Goal: Information Seeking & Learning: Learn about a topic

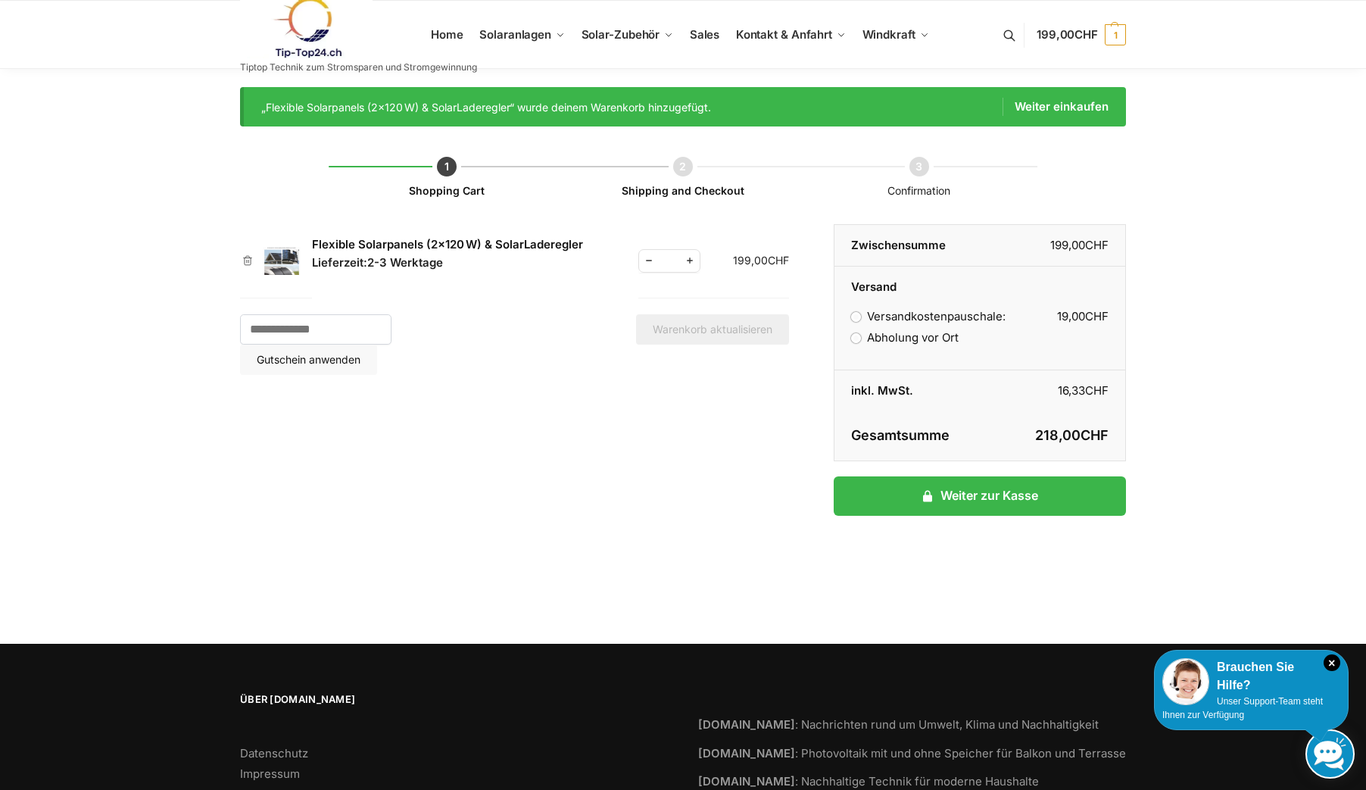
click at [454, 246] on link "Flexible Solarpanels (2×120 W) & SolarLaderegler" at bounding box center [447, 244] width 271 height 14
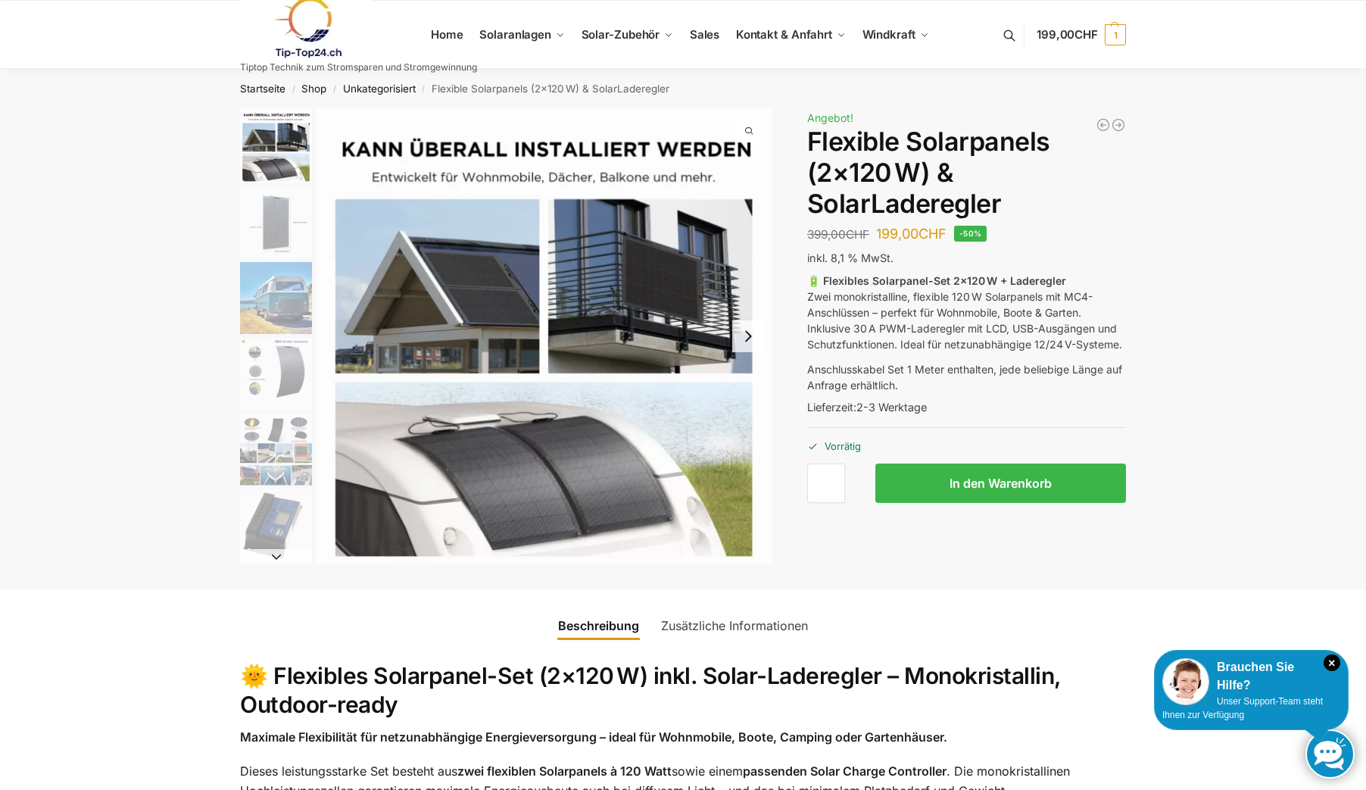
click at [282, 226] on img "2 / 9" at bounding box center [276, 222] width 72 height 72
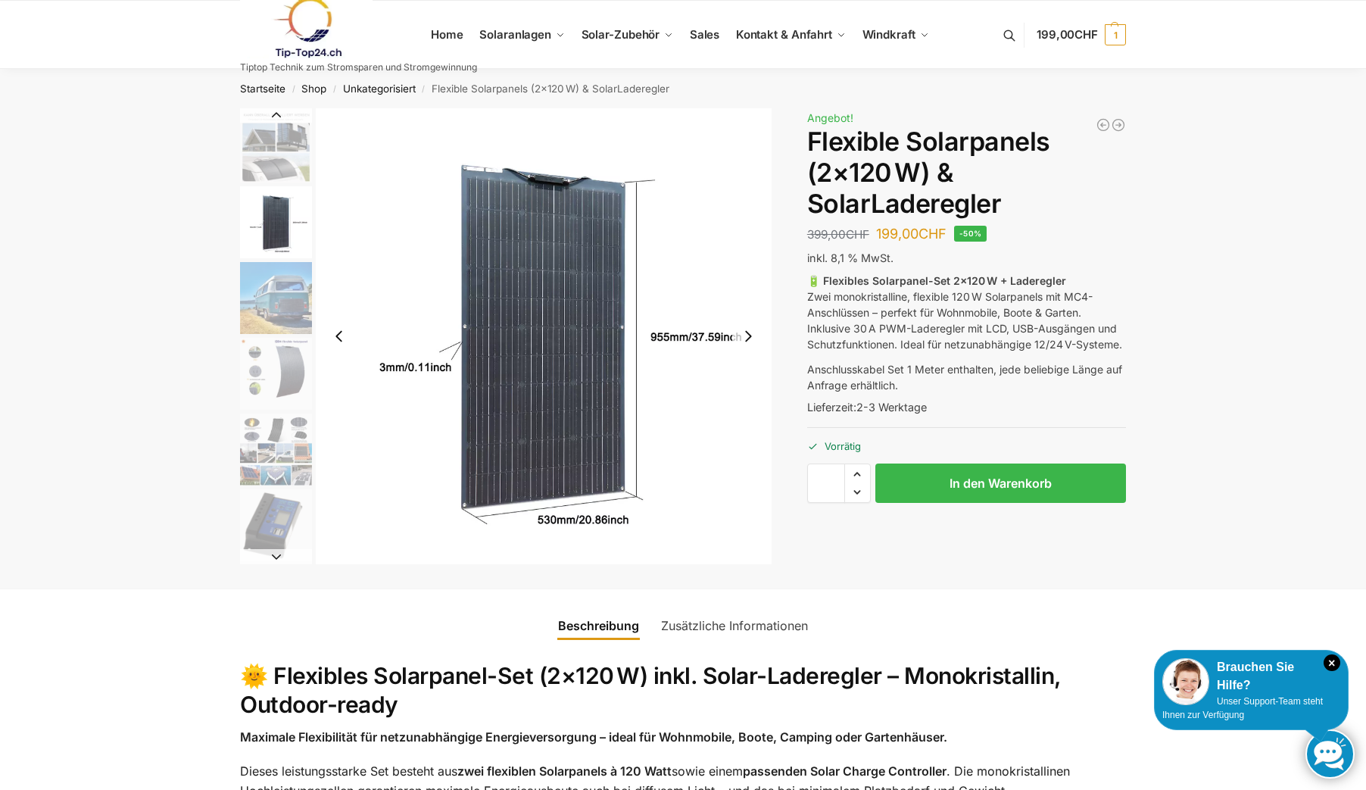
click at [560, 301] on img "2 / 9" at bounding box center [544, 336] width 456 height 456
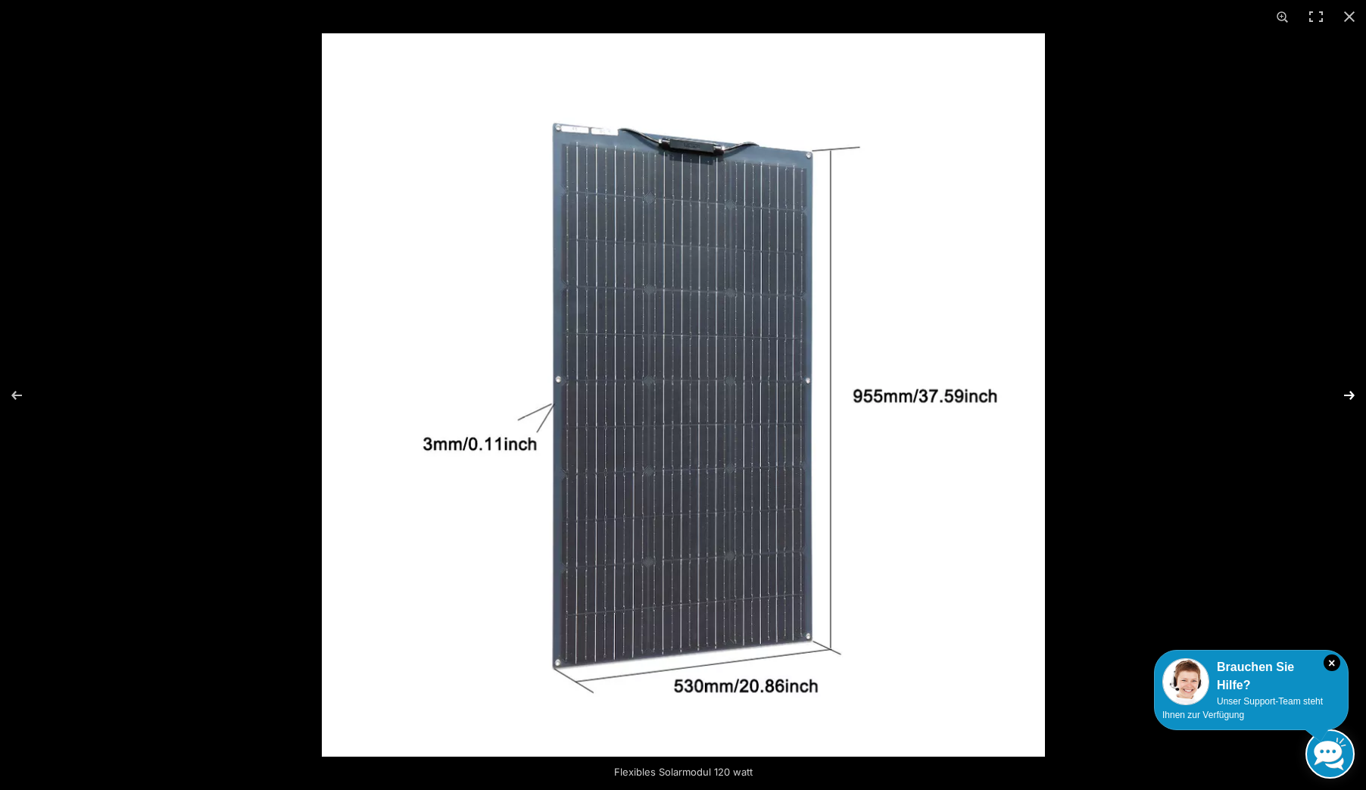
click at [1355, 394] on button "Next (arrow right)" at bounding box center [1339, 395] width 53 height 76
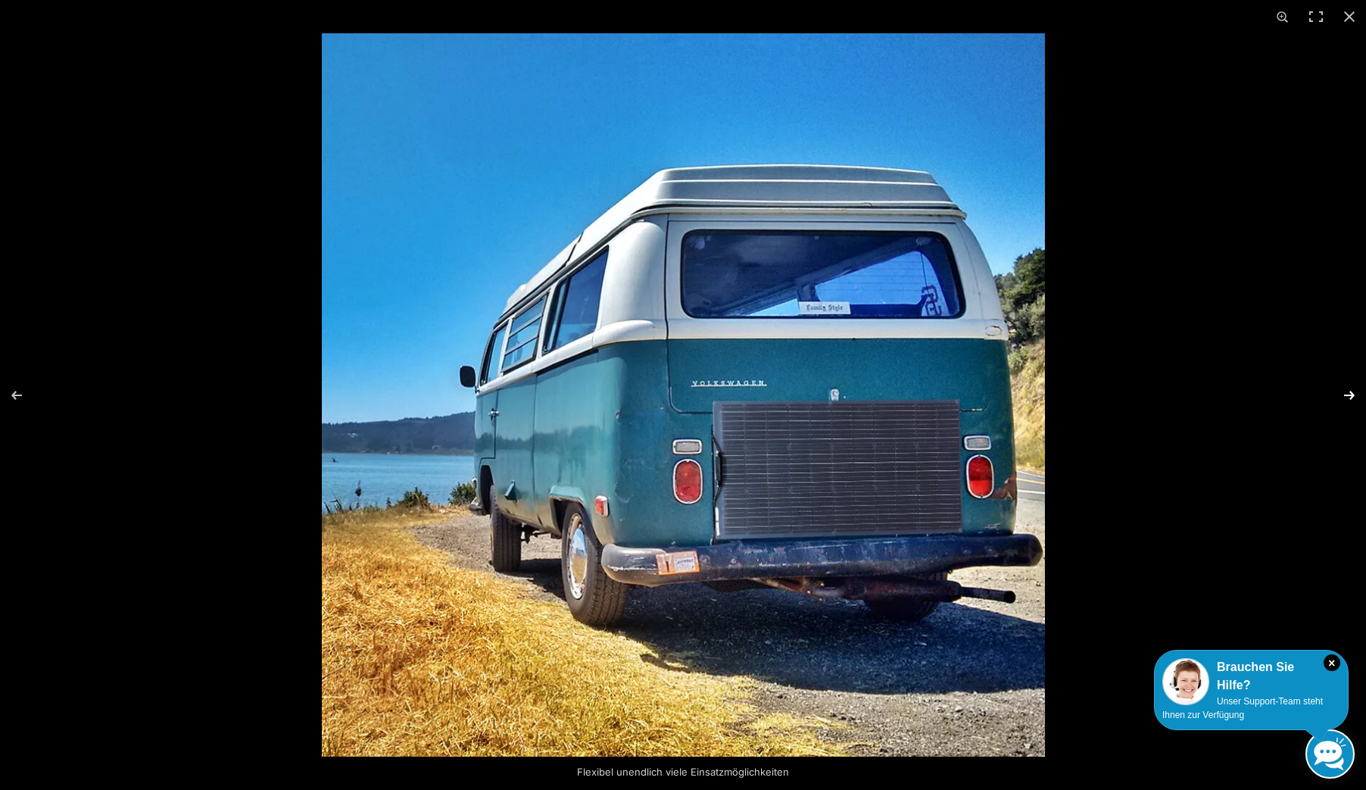
click at [1349, 395] on button "Next (arrow right)" at bounding box center [1339, 395] width 53 height 76
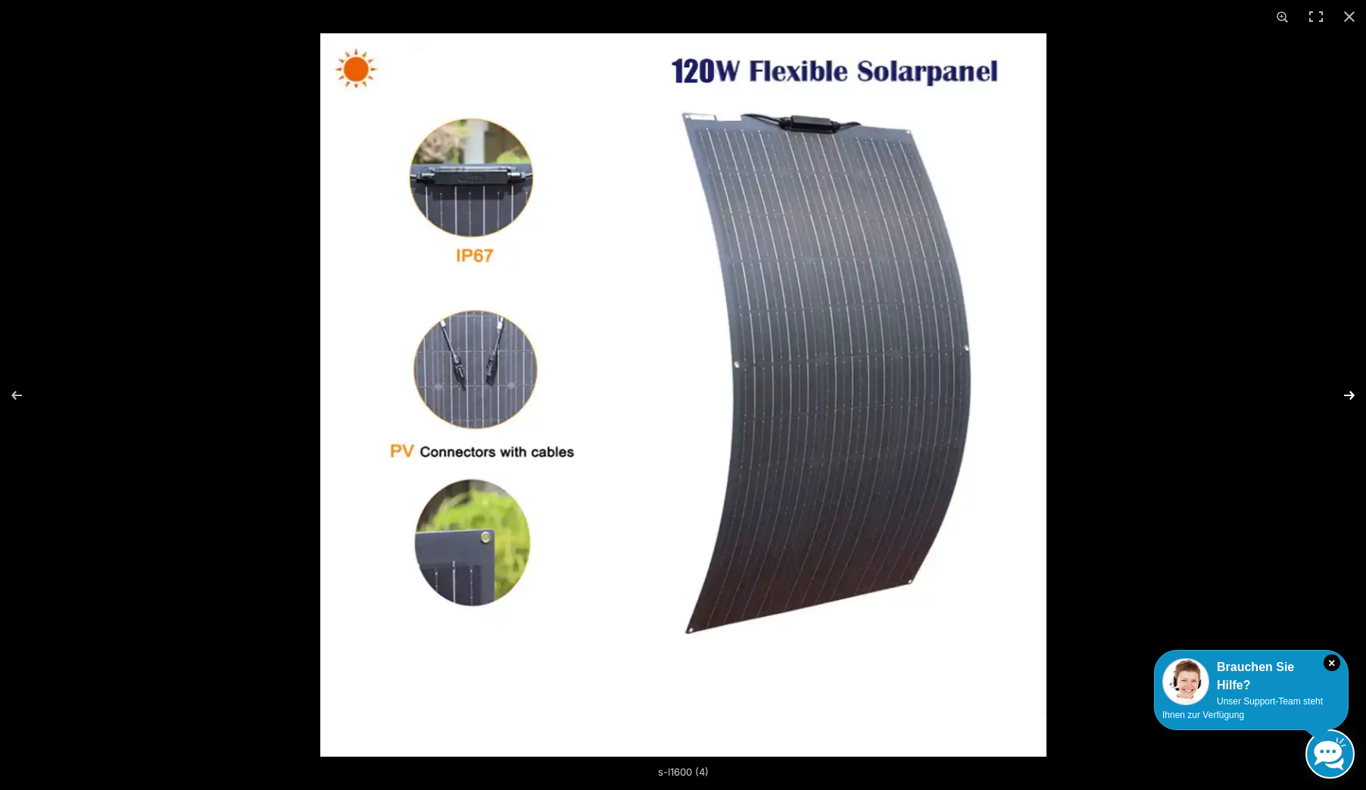
click at [1343, 393] on button "Next (arrow right)" at bounding box center [1339, 395] width 53 height 76
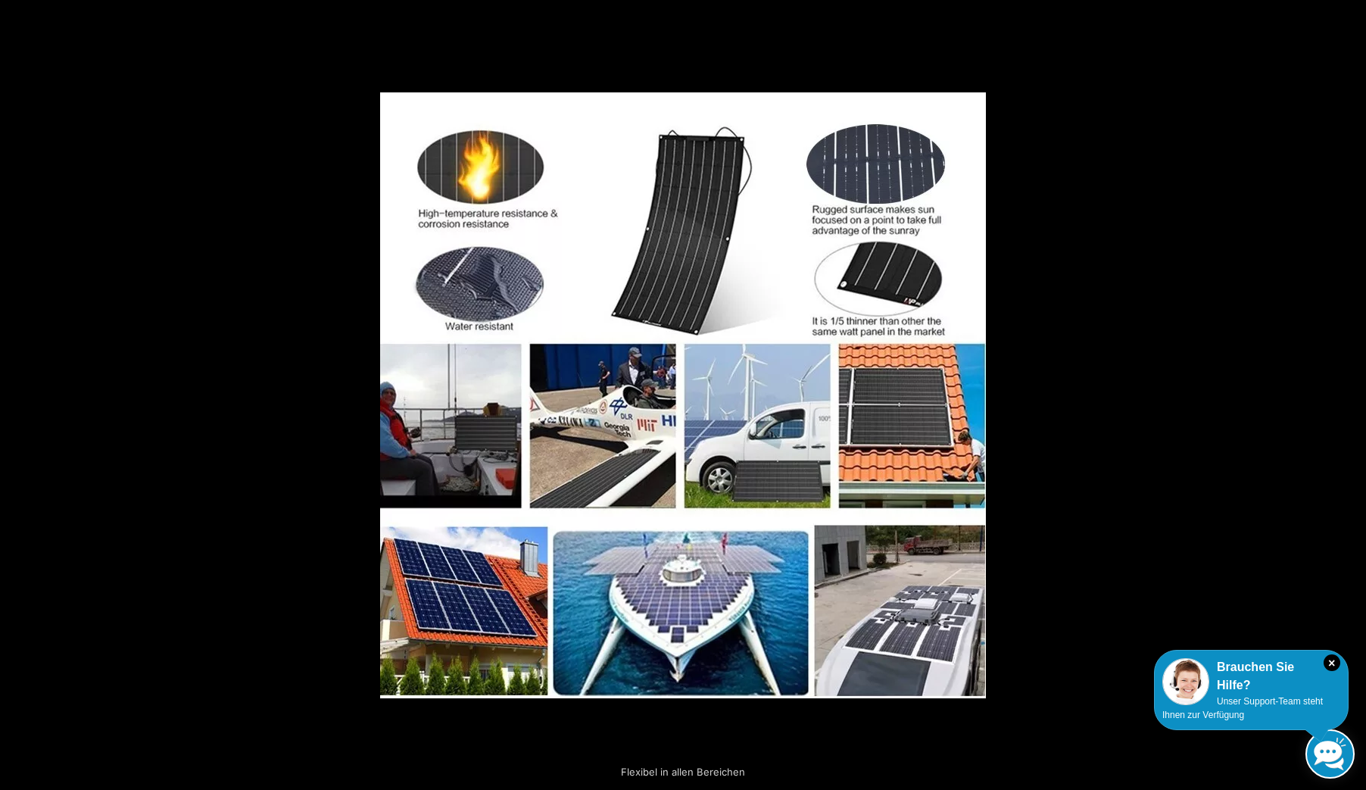
click at [1343, 393] on button "Next (arrow right)" at bounding box center [1339, 395] width 53 height 76
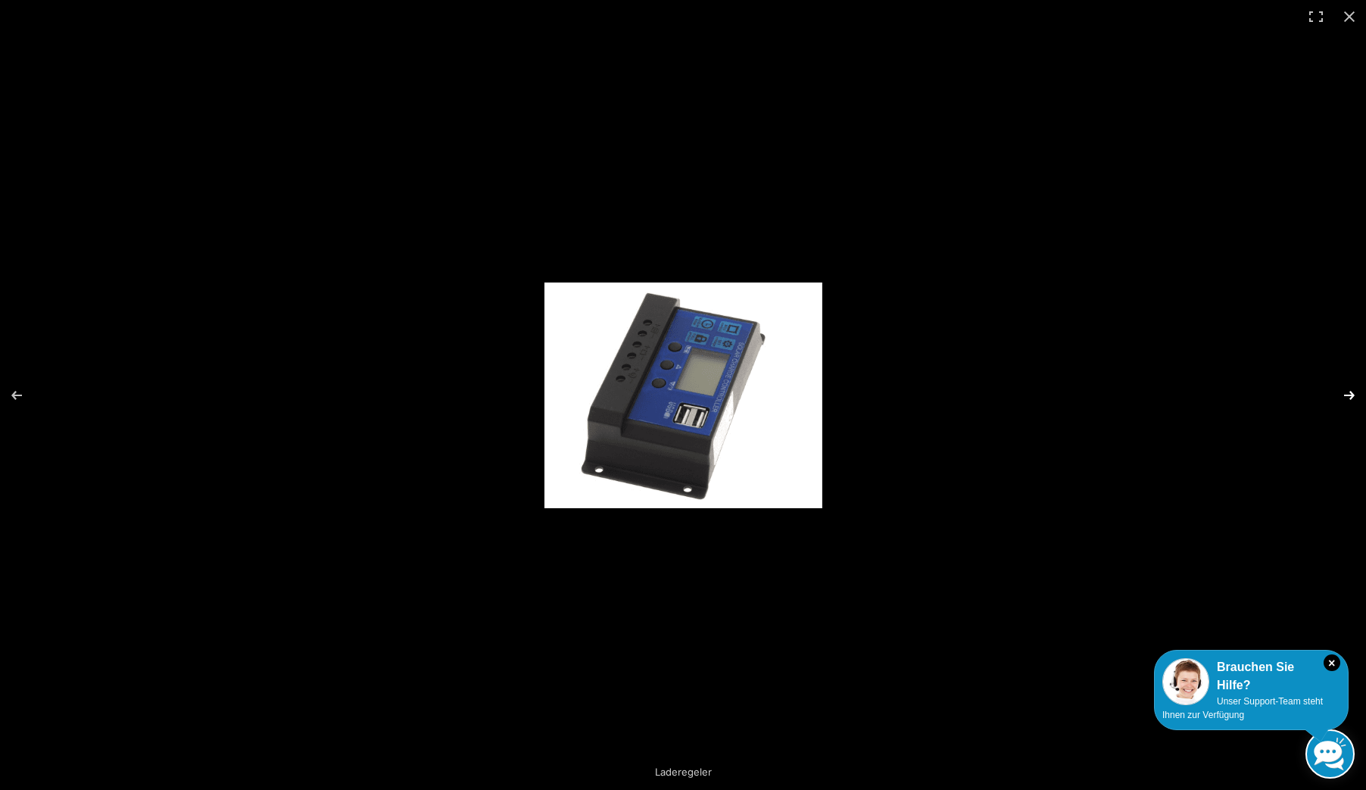
click at [1341, 395] on button "Next (arrow right)" at bounding box center [1339, 395] width 53 height 76
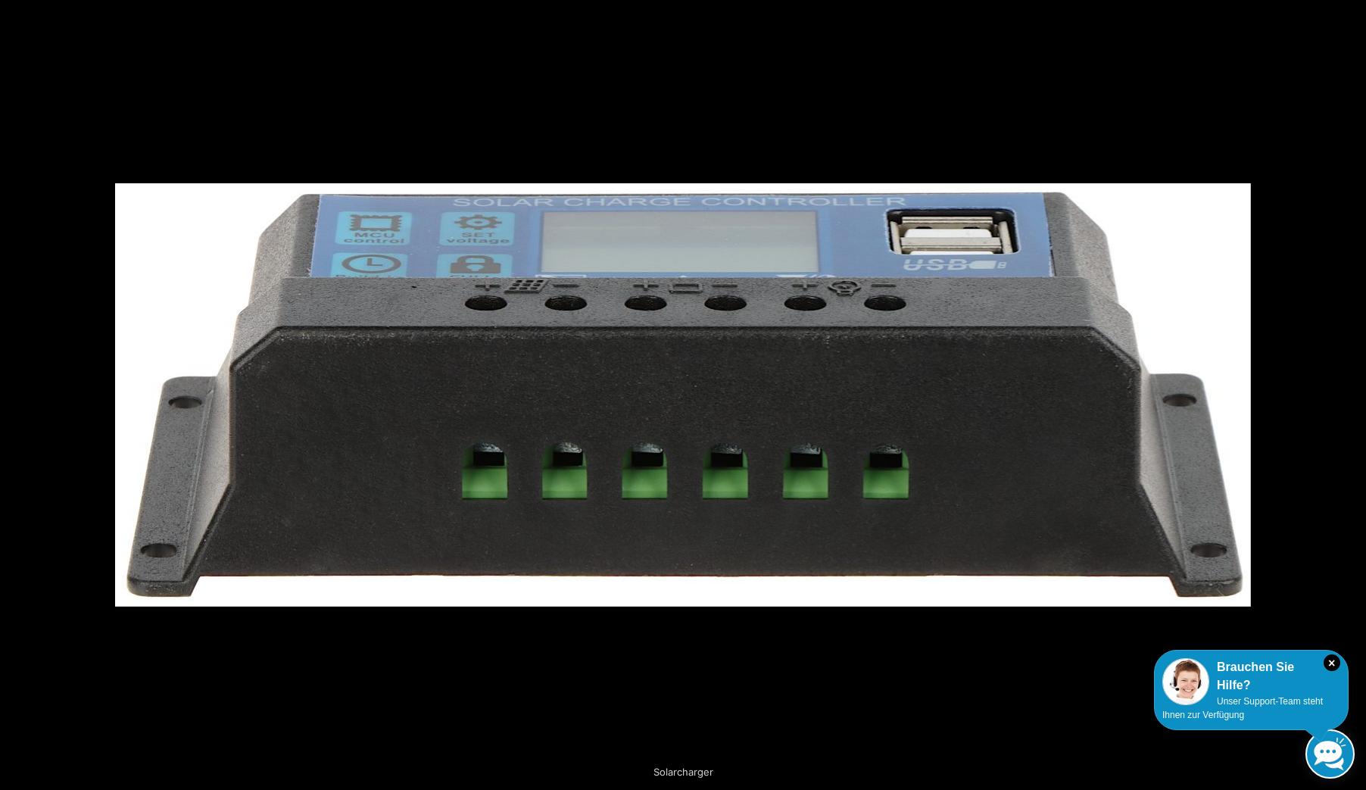
click at [1341, 395] on button "Next (arrow right)" at bounding box center [1339, 395] width 53 height 76
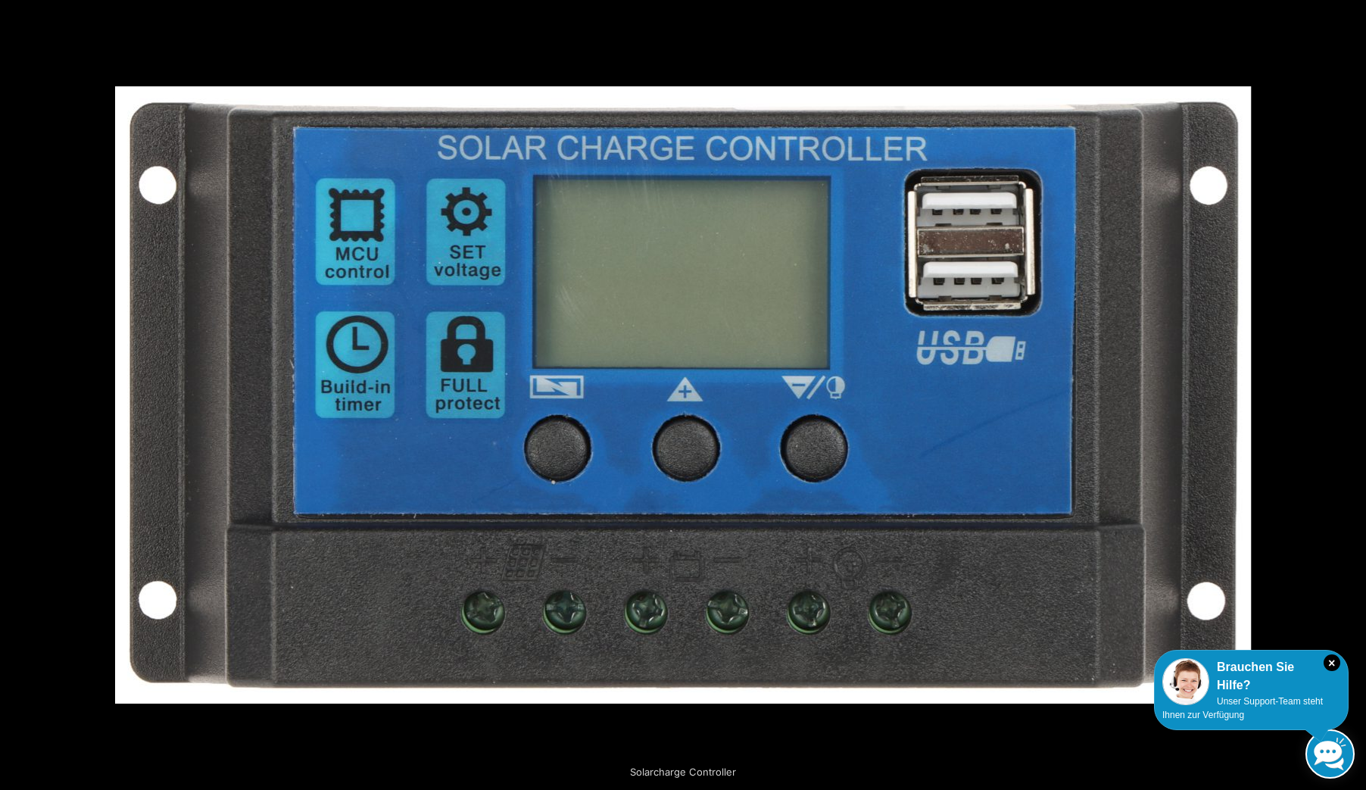
click at [1341, 395] on button "Next (arrow right)" at bounding box center [1339, 395] width 53 height 76
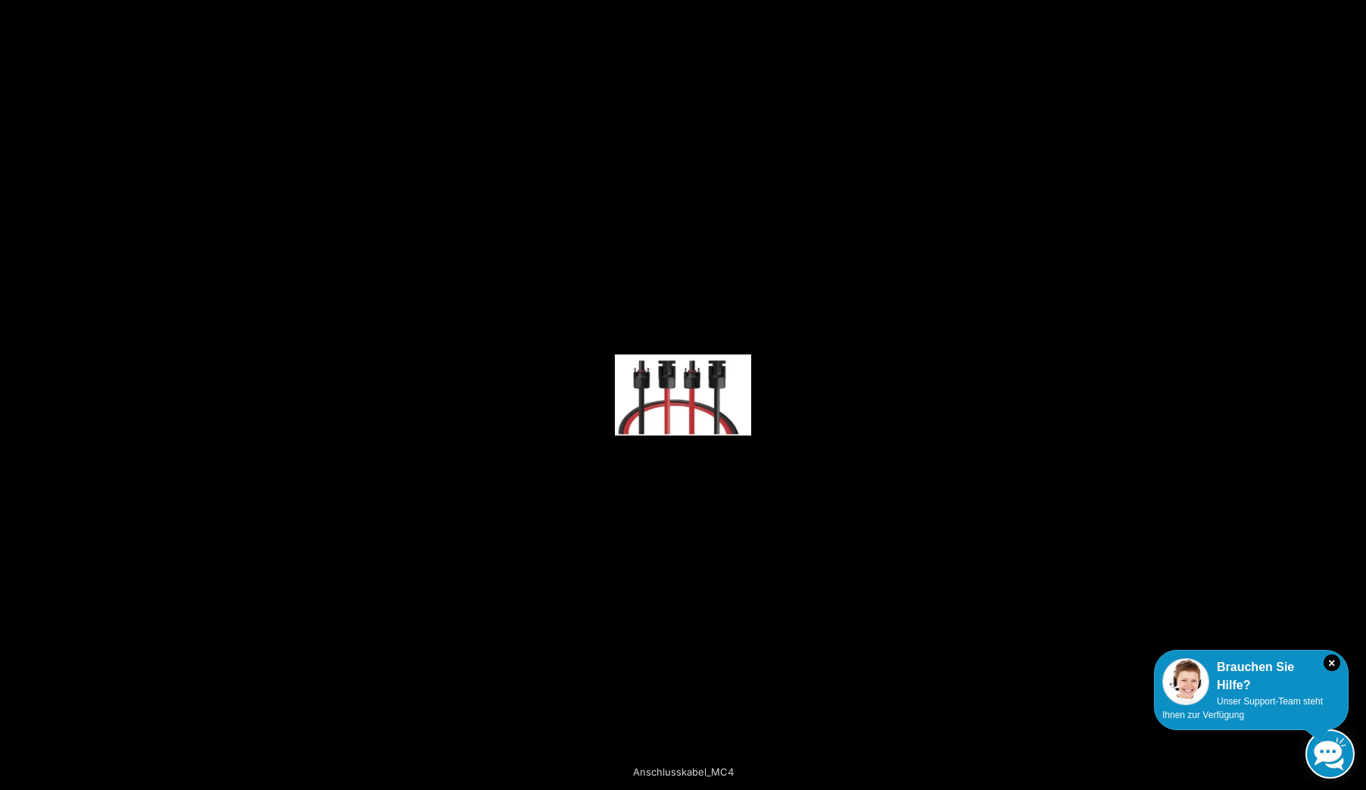
click at [1341, 395] on button "Next (arrow right)" at bounding box center [1339, 395] width 53 height 76
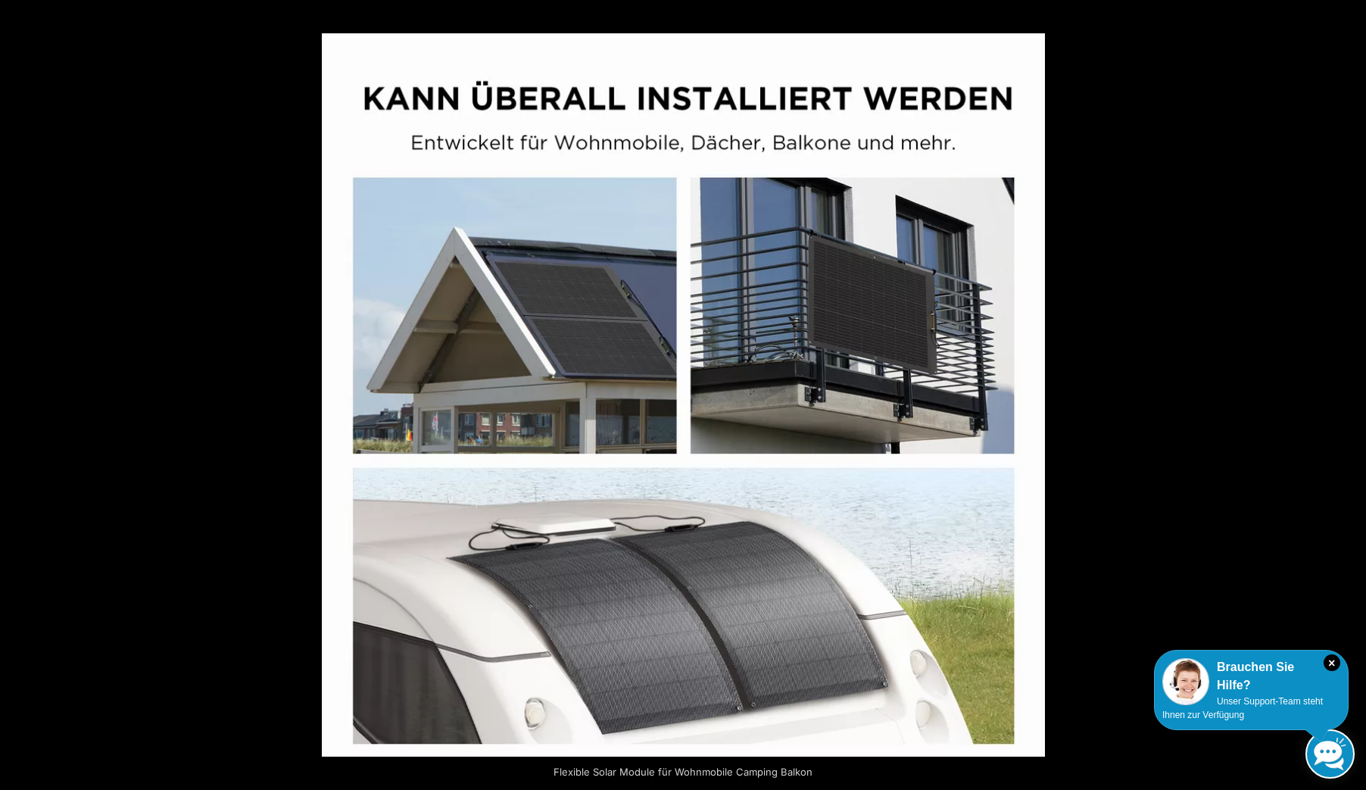
click at [1341, 395] on button "Next (arrow right)" at bounding box center [1339, 395] width 53 height 76
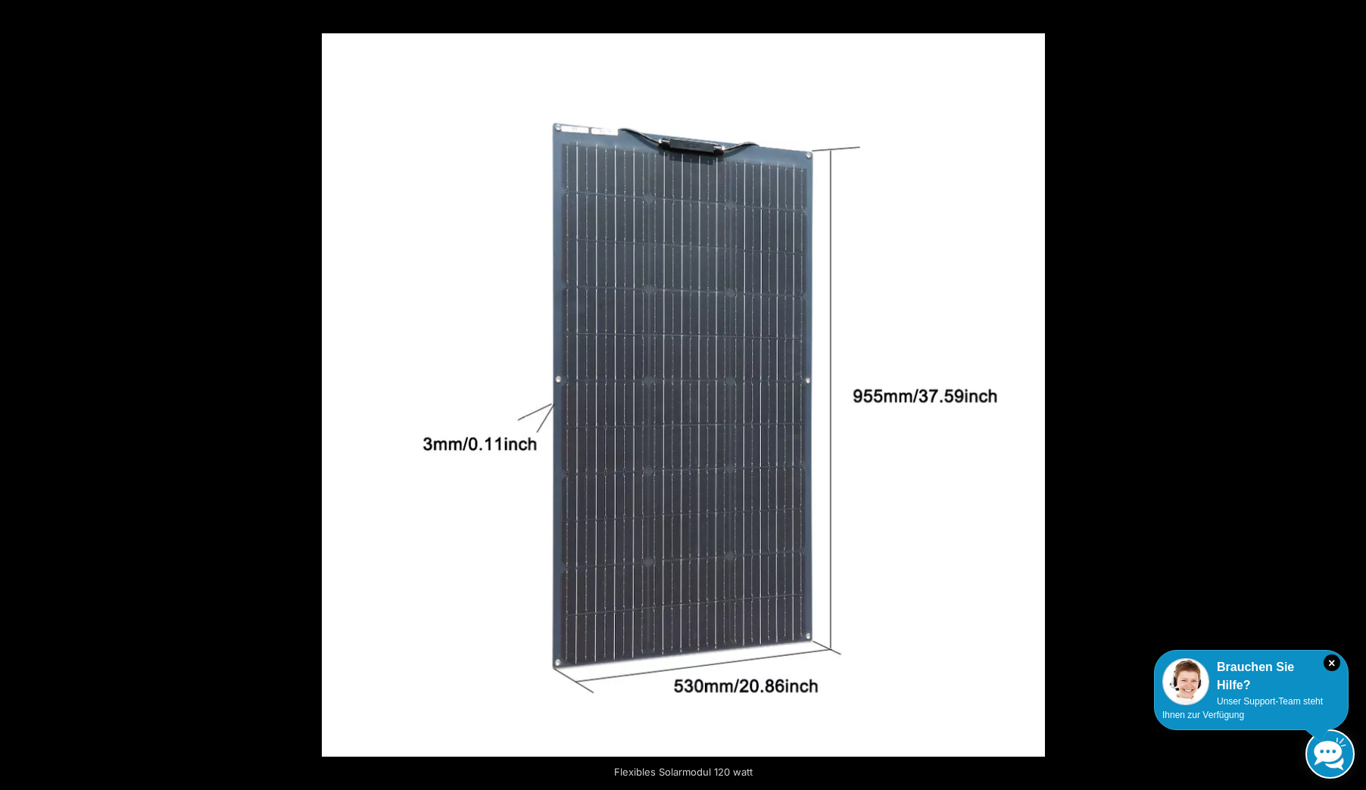
click at [1341, 395] on button "Next (arrow right)" at bounding box center [1339, 395] width 53 height 76
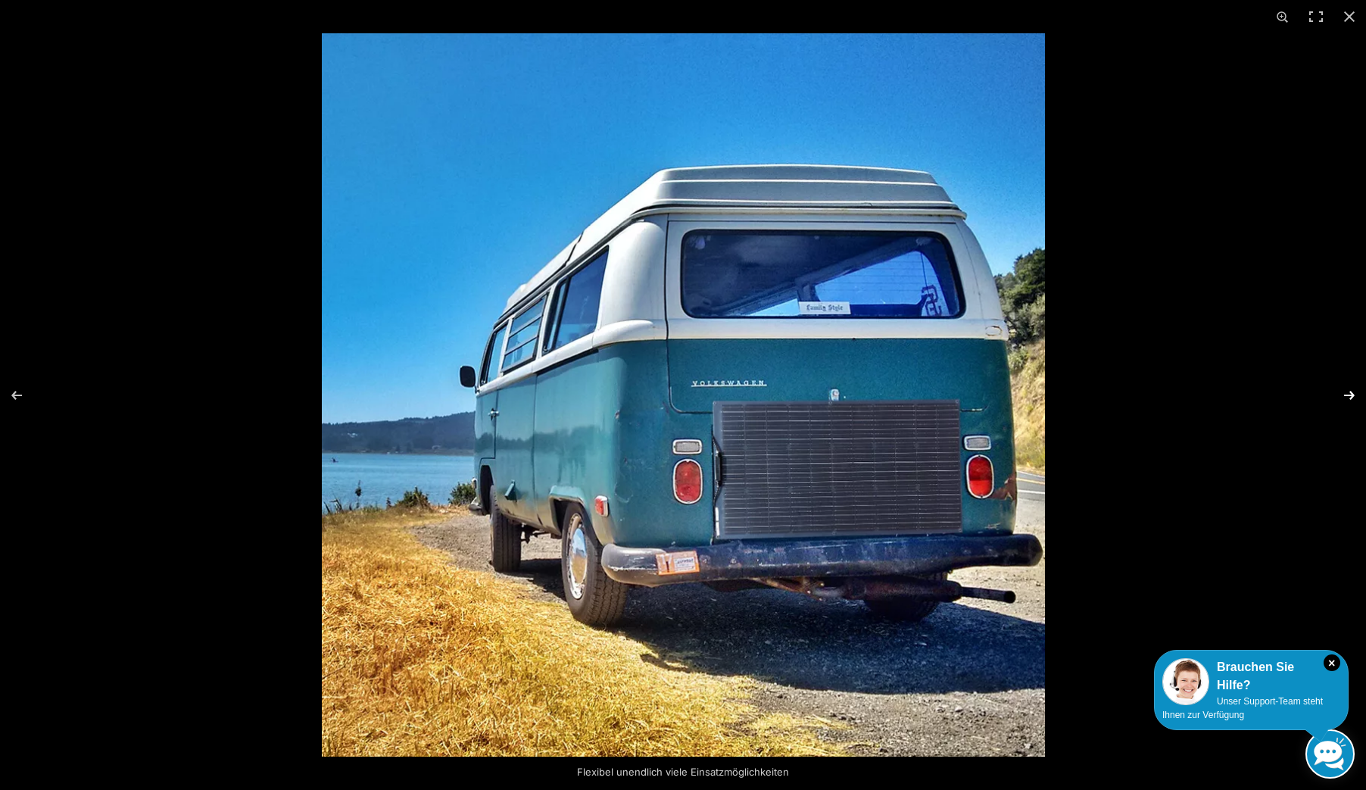
click at [1330, 395] on button "Next (arrow right)" at bounding box center [1339, 395] width 53 height 76
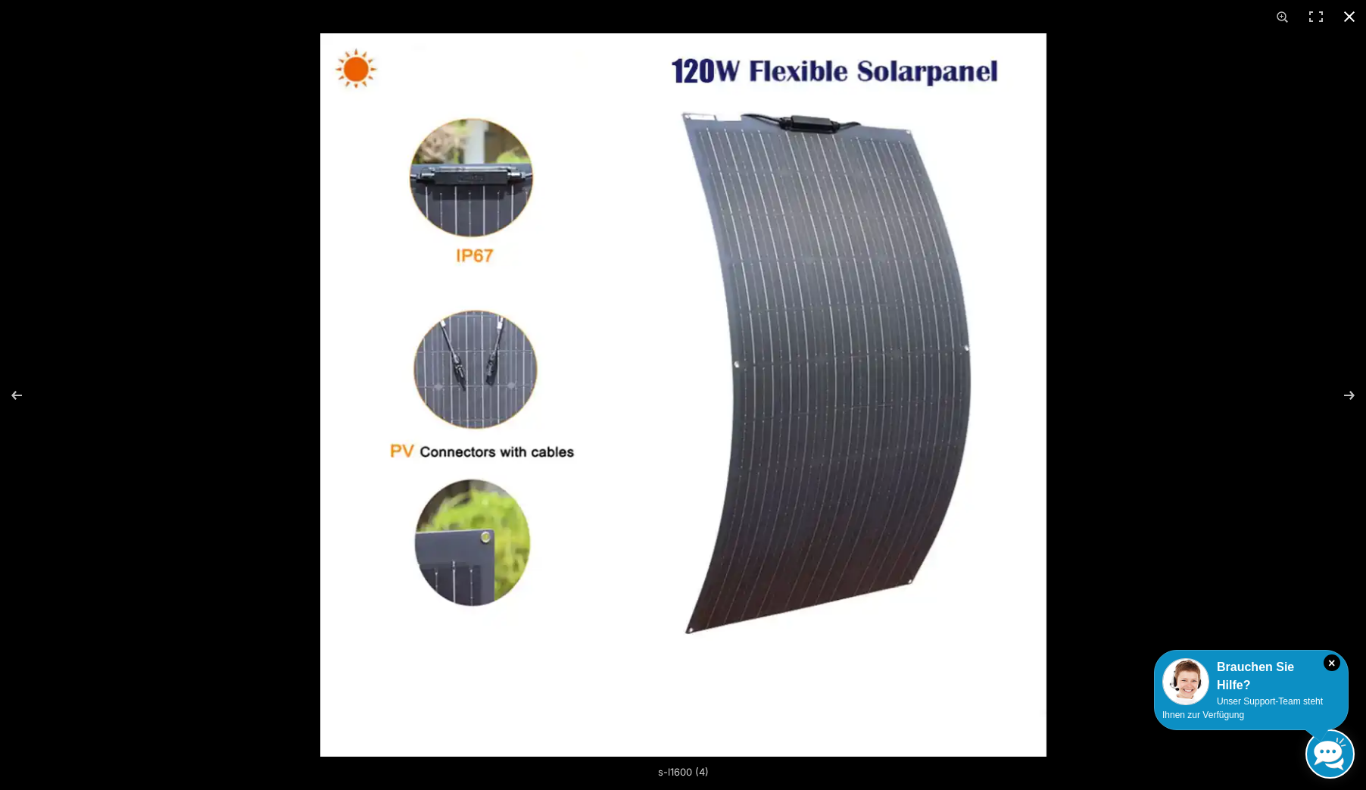
click at [1346, 14] on button "Close (Esc)" at bounding box center [1349, 16] width 33 height 33
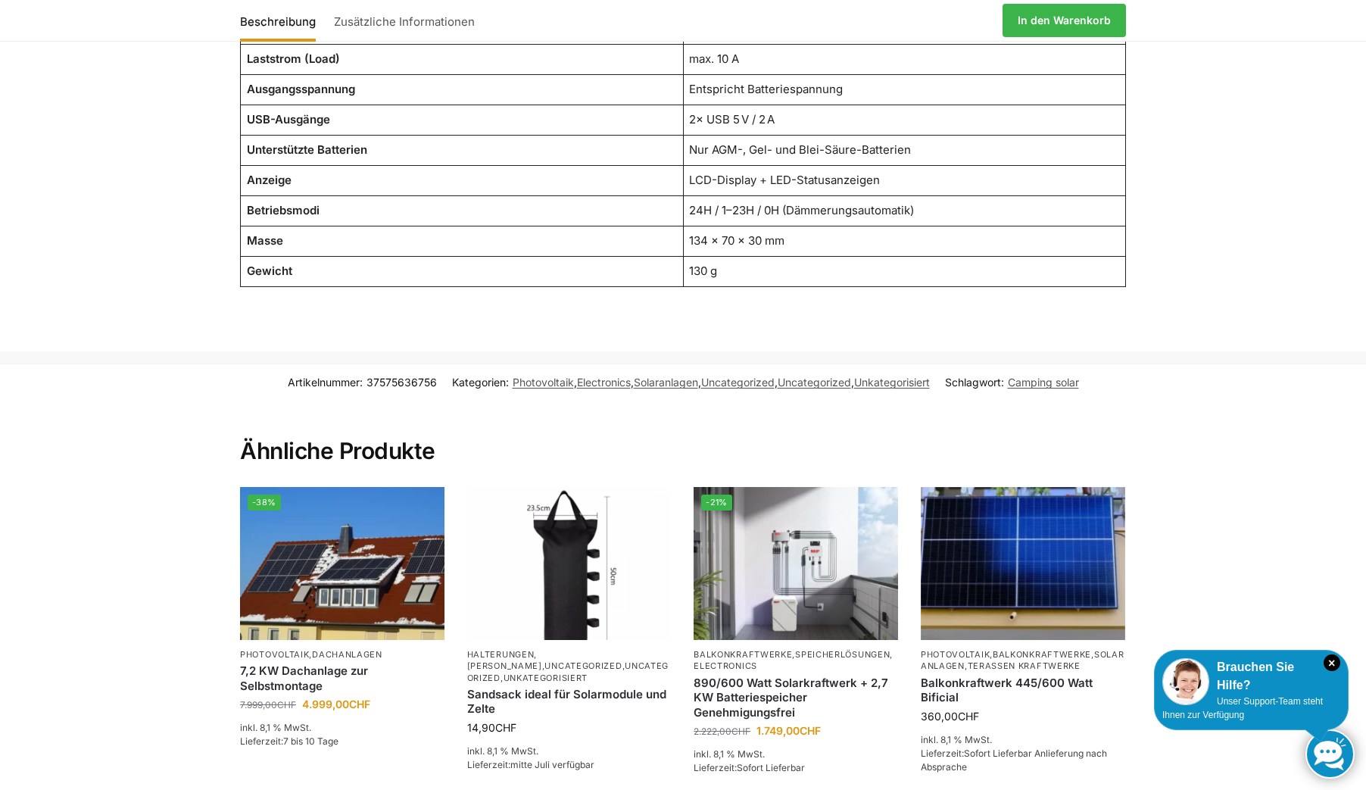
scroll to position [2120, 0]
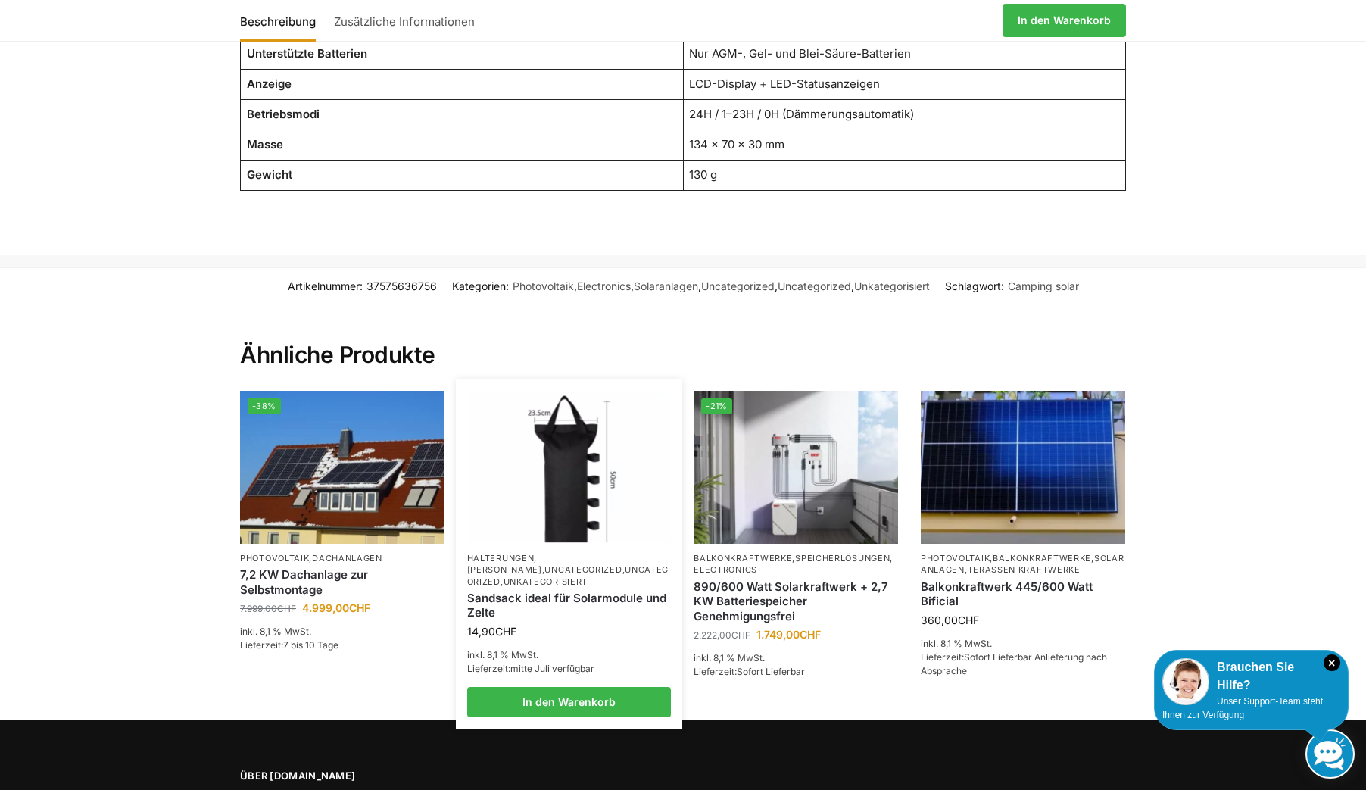
click at [560, 505] on img at bounding box center [569, 466] width 201 height 151
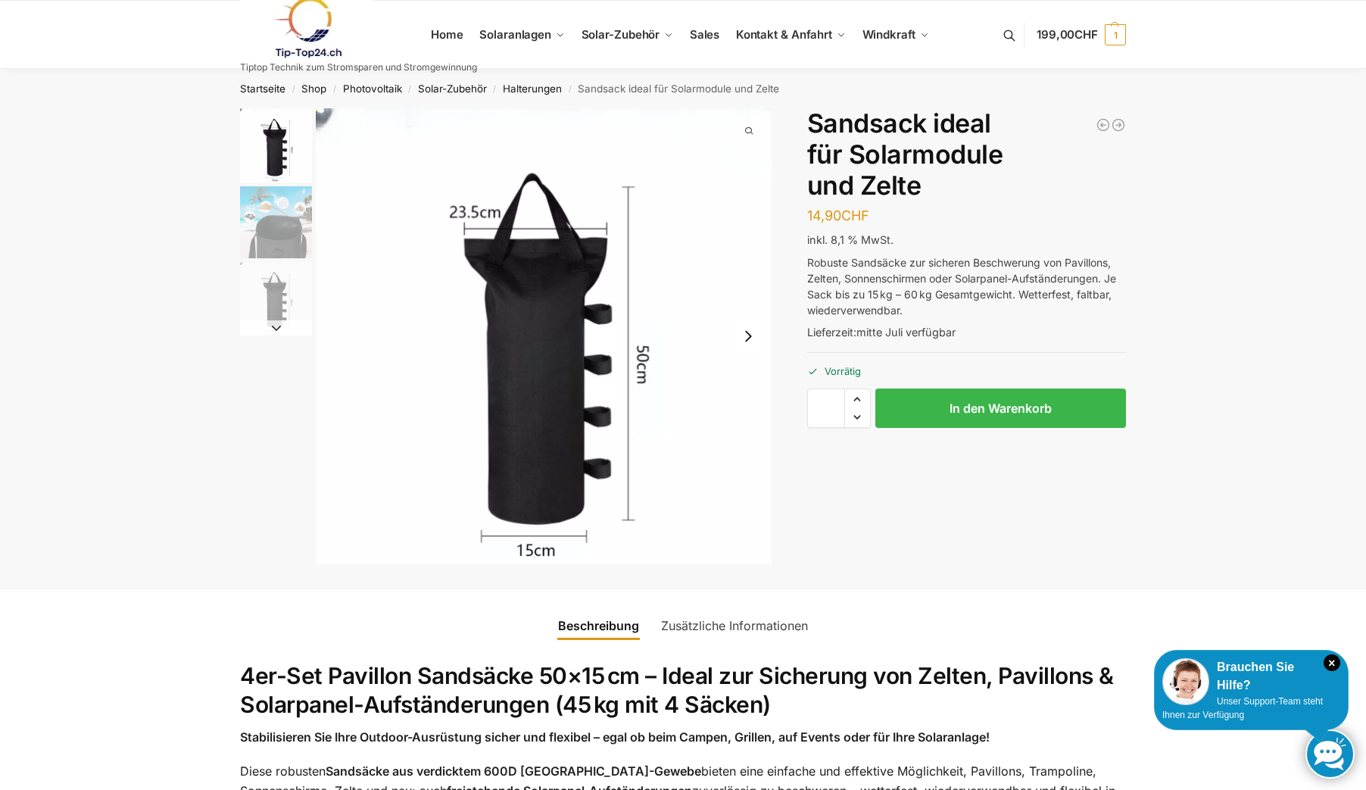
click at [269, 214] on img "2 / 3" at bounding box center [276, 222] width 72 height 72
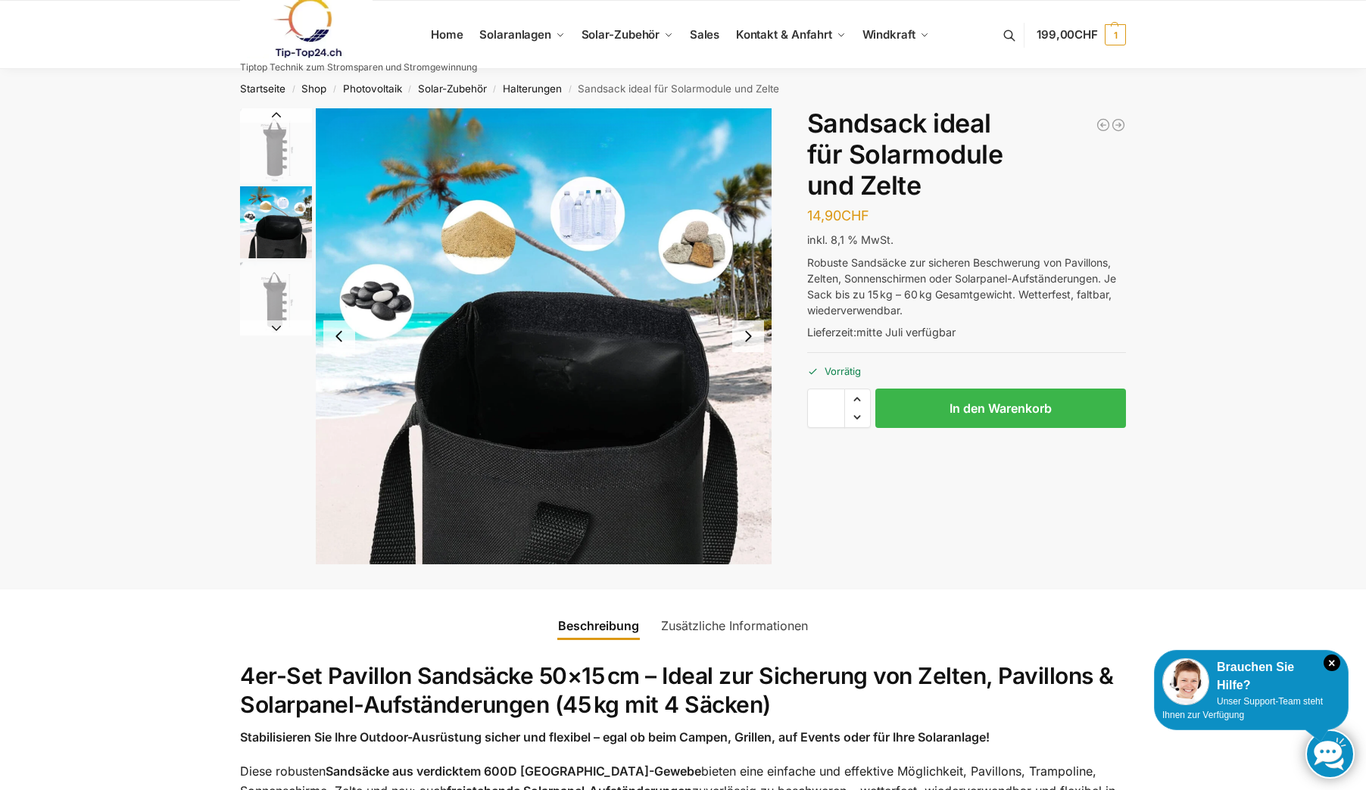
click at [280, 301] on img "3 / 3" at bounding box center [276, 298] width 72 height 72
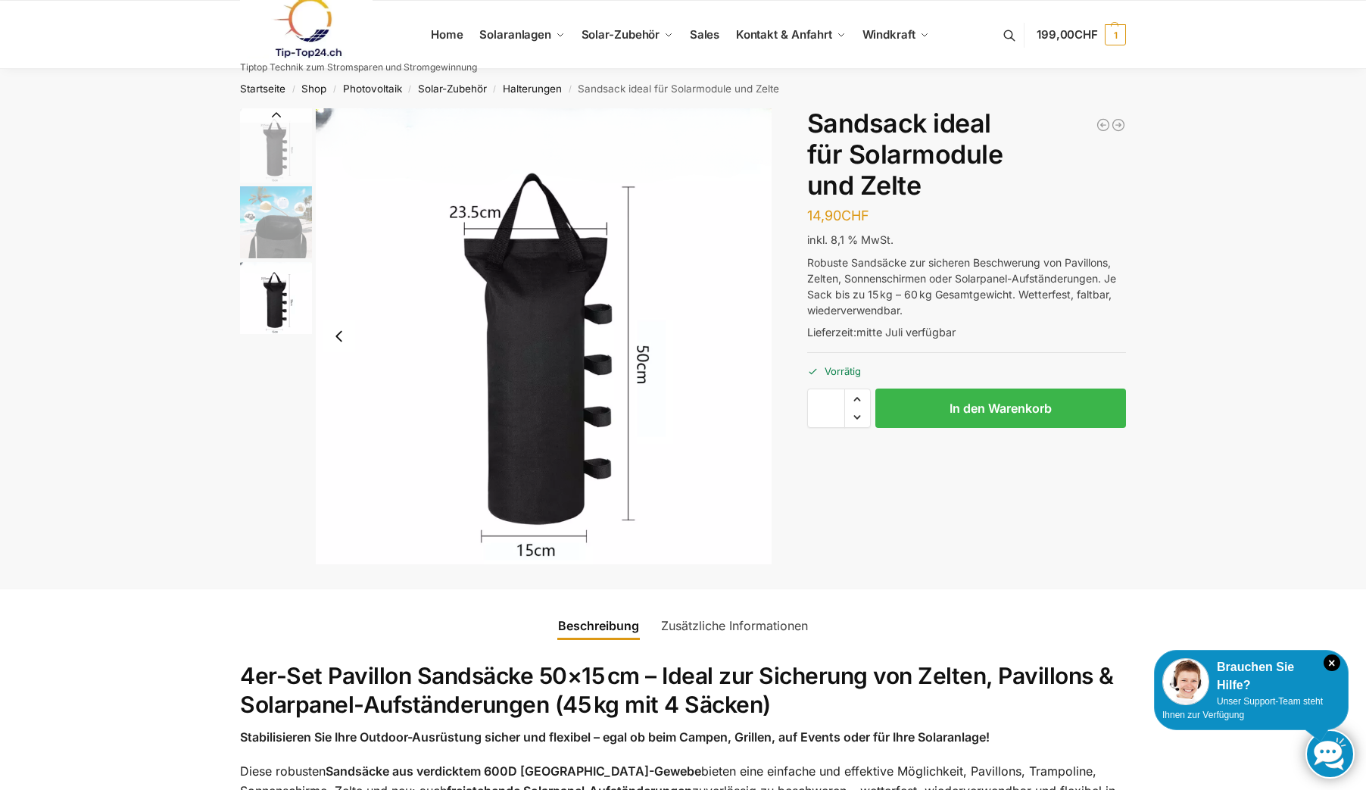
click at [279, 220] on img "2 / 3" at bounding box center [276, 222] width 72 height 72
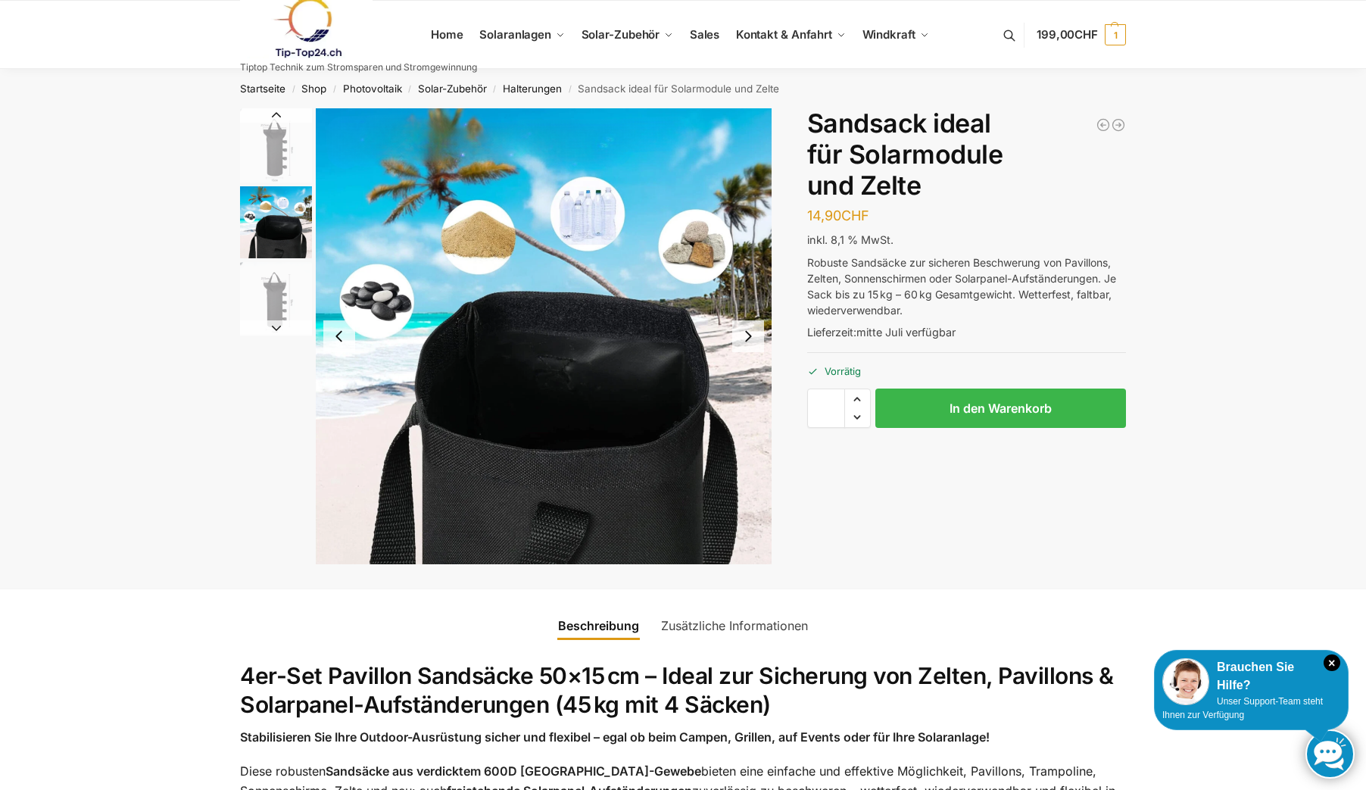
click at [267, 296] on img "3 / 3" at bounding box center [276, 298] width 72 height 72
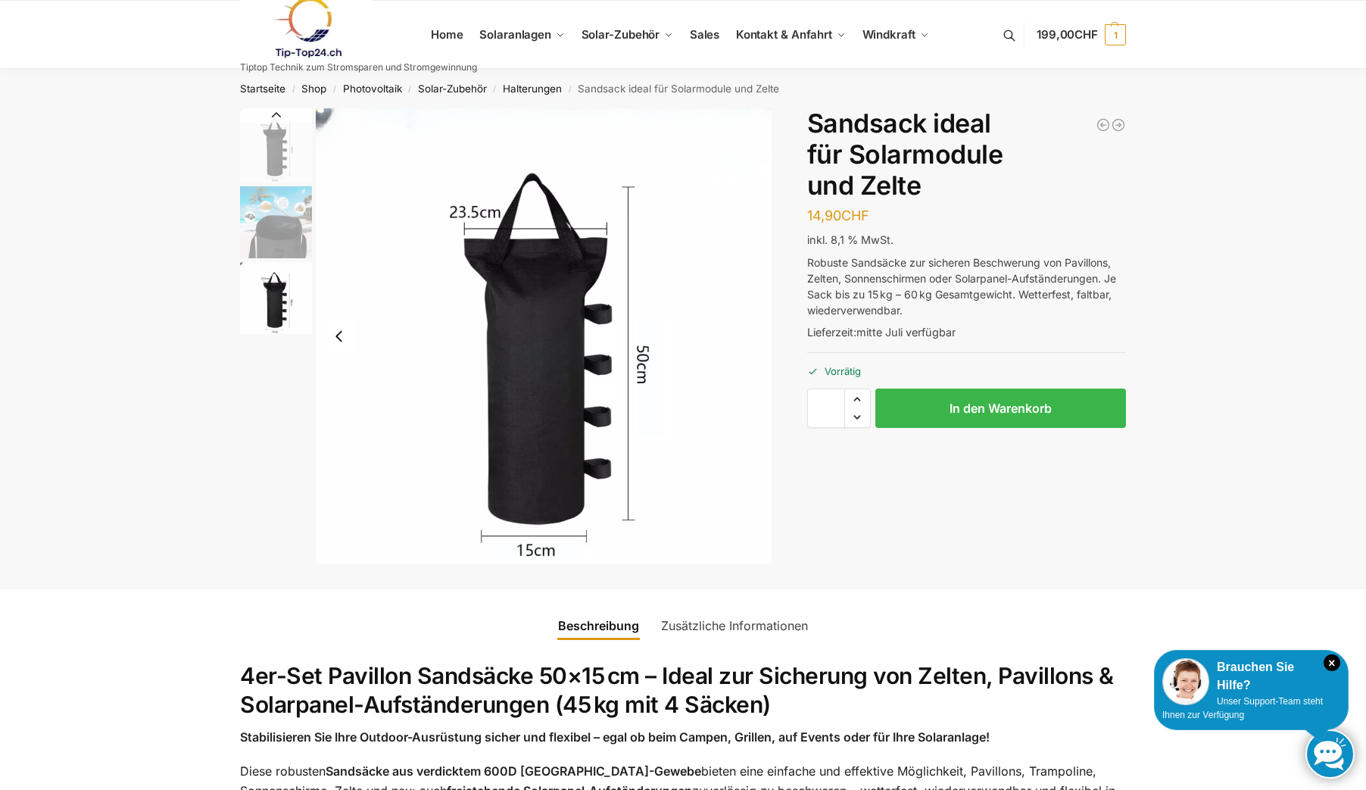
click at [293, 239] on img "2 / 3" at bounding box center [276, 222] width 72 height 72
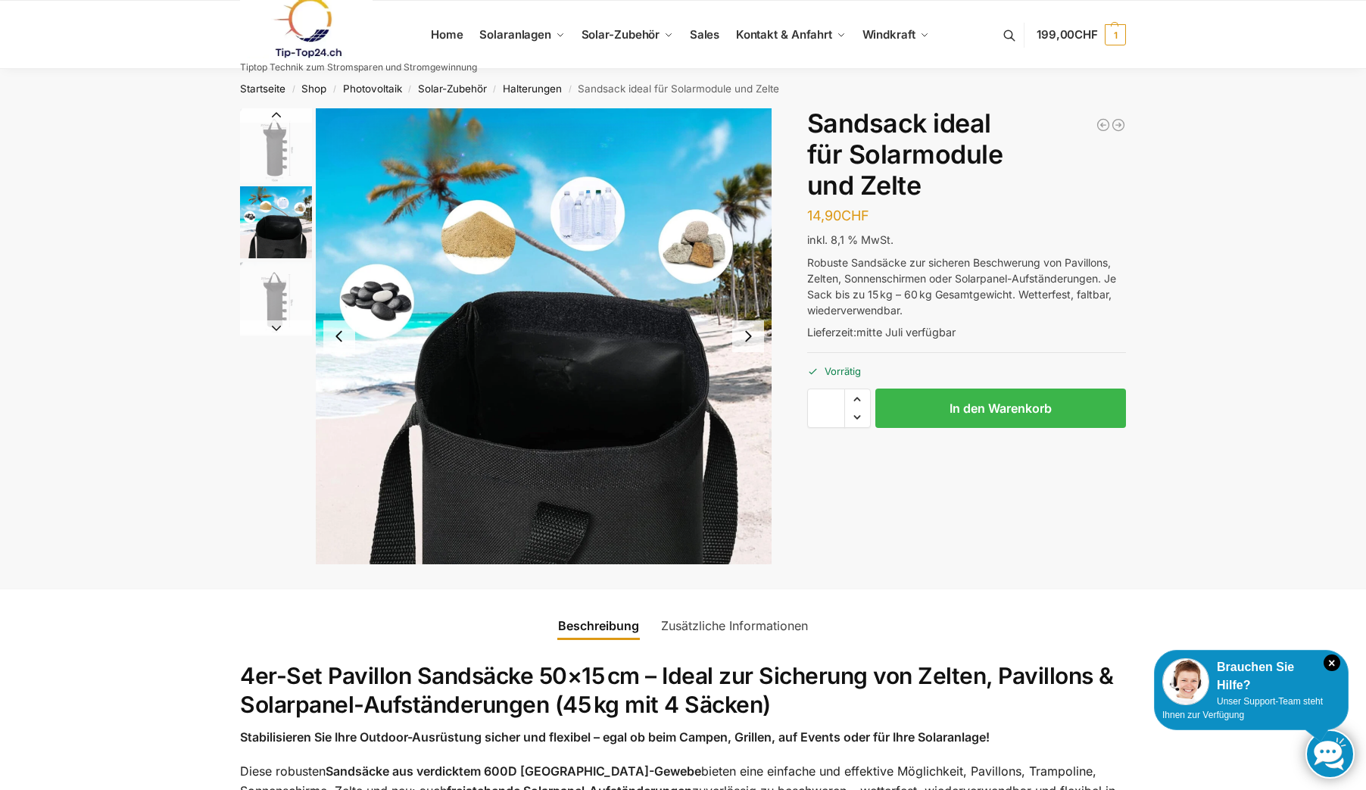
click at [275, 139] on img "1 / 3" at bounding box center [276, 145] width 72 height 74
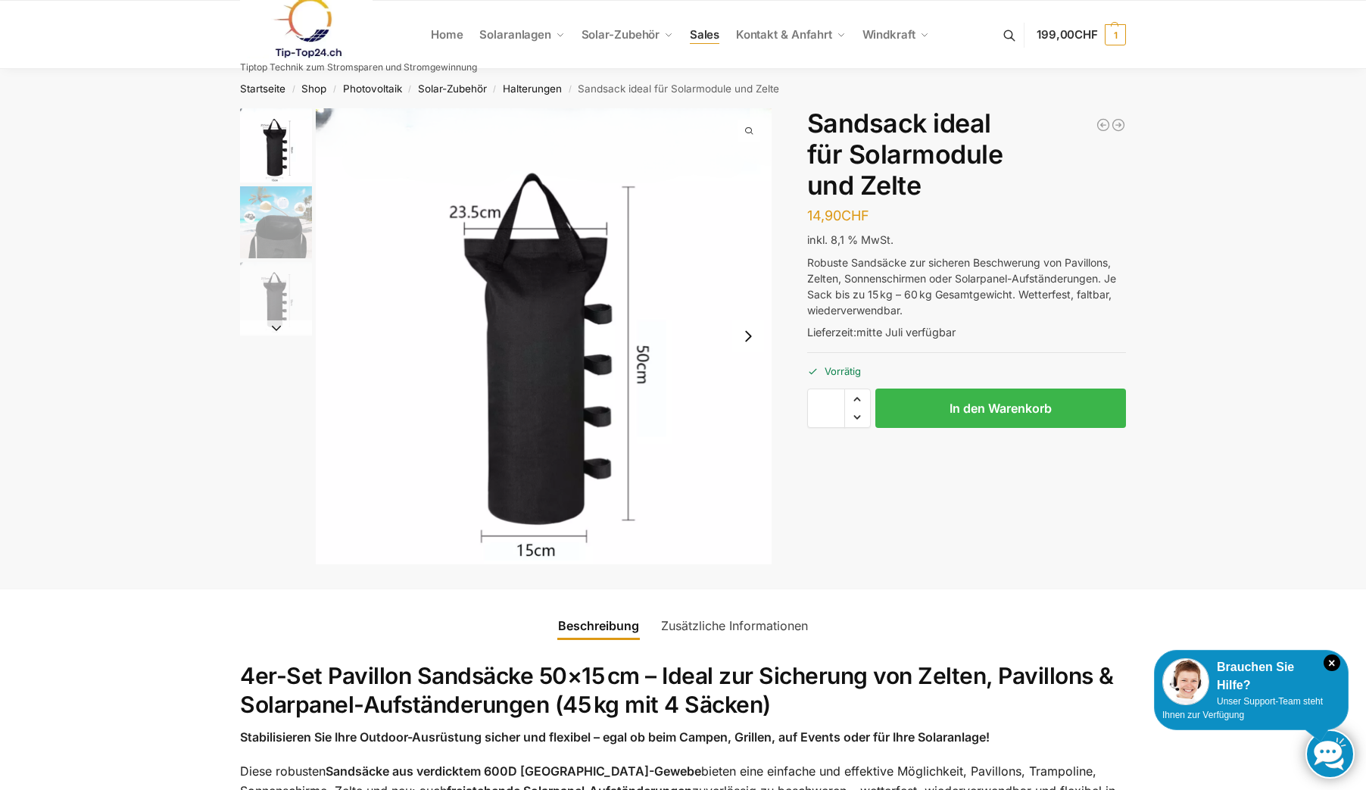
click at [685, 33] on link "Sales" at bounding box center [704, 35] width 42 height 68
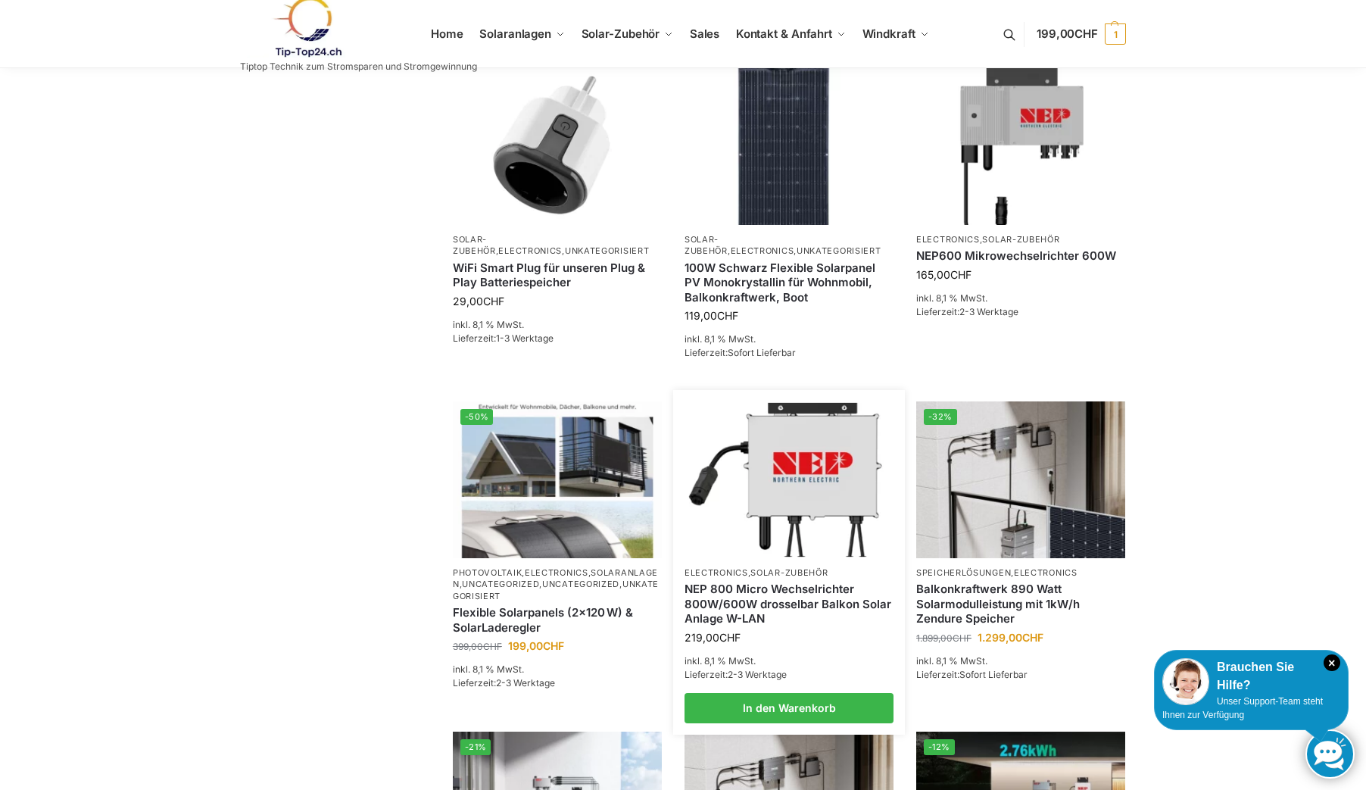
scroll to position [606, 0]
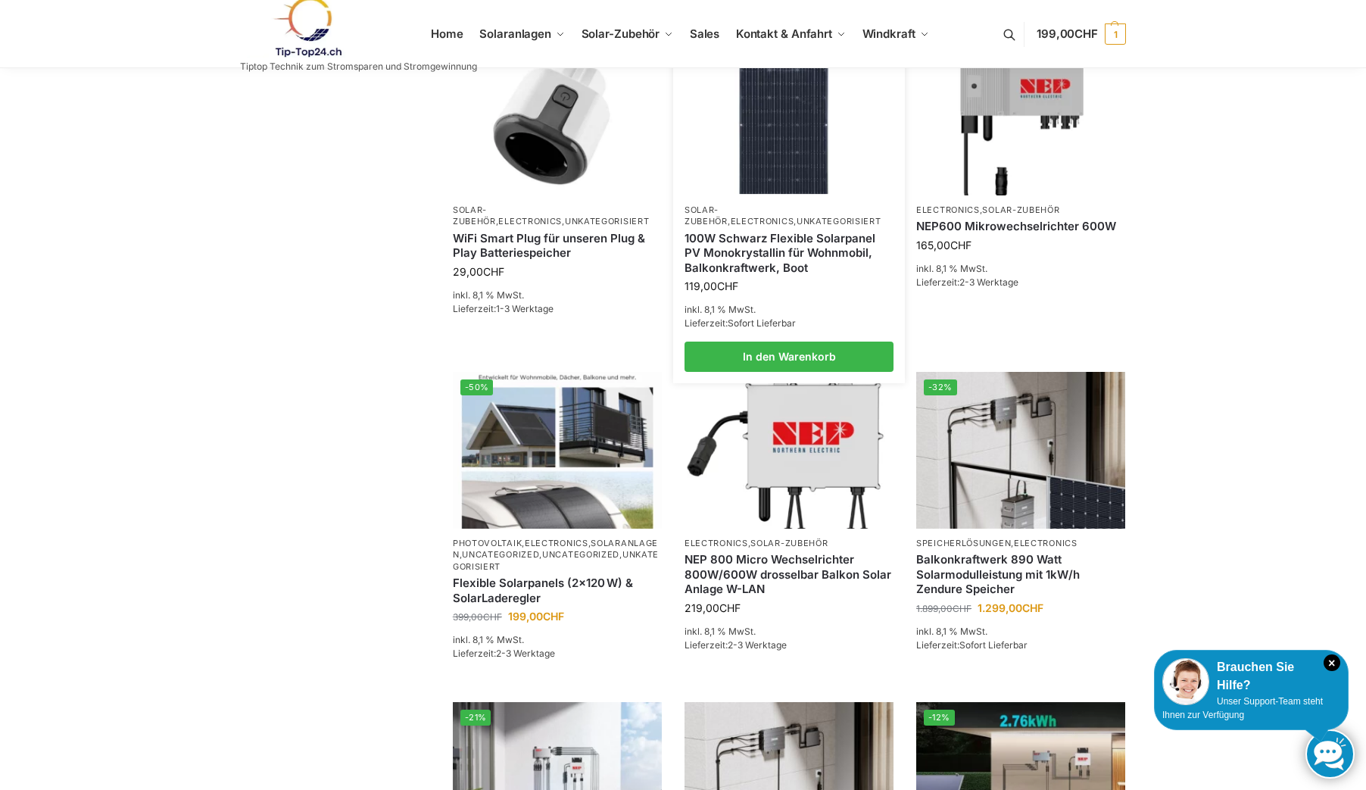
click at [742, 231] on link "100W Schwarz Flexible Solarpanel PV Monokrystallin für Wohnmobil, Balkonkraftwe…" at bounding box center [789, 253] width 209 height 45
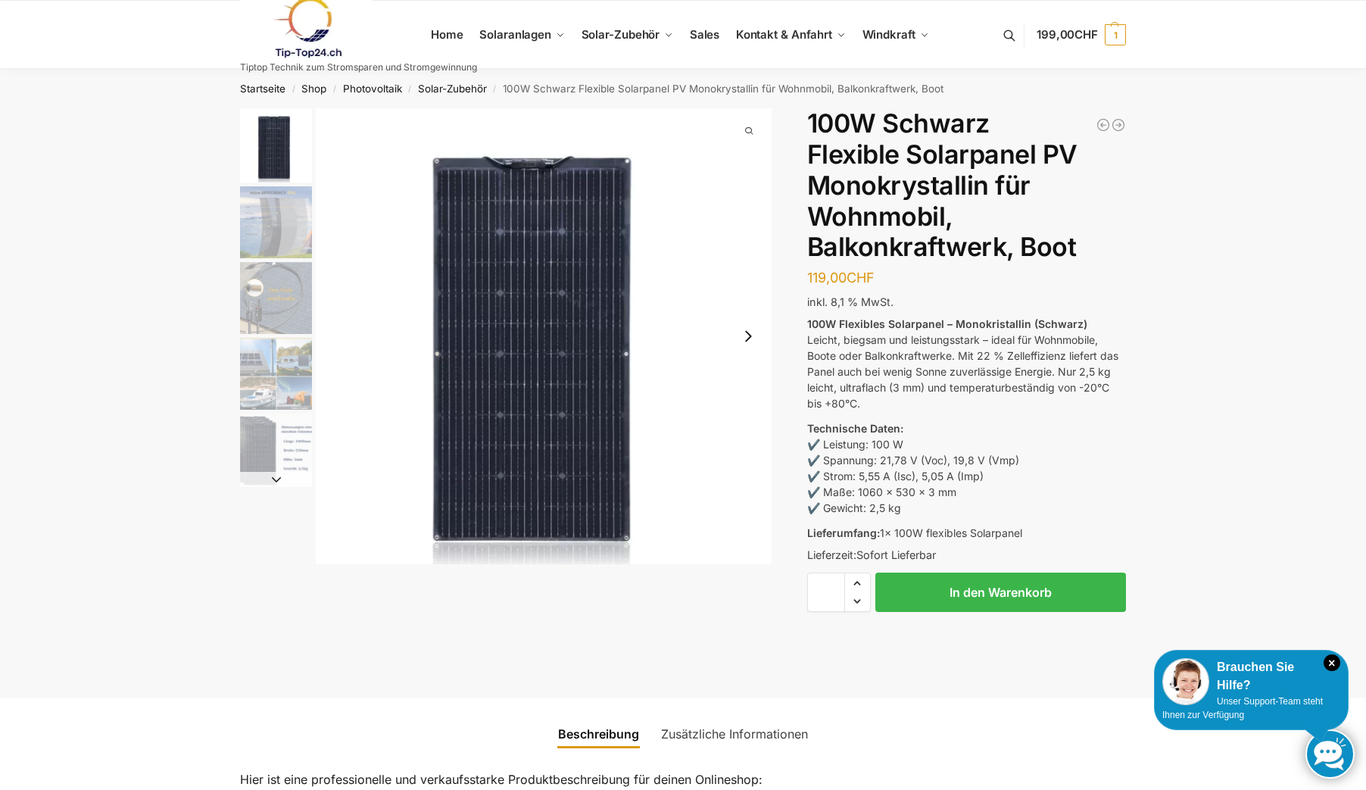
click at [278, 215] on img "2 / 5" at bounding box center [276, 222] width 72 height 72
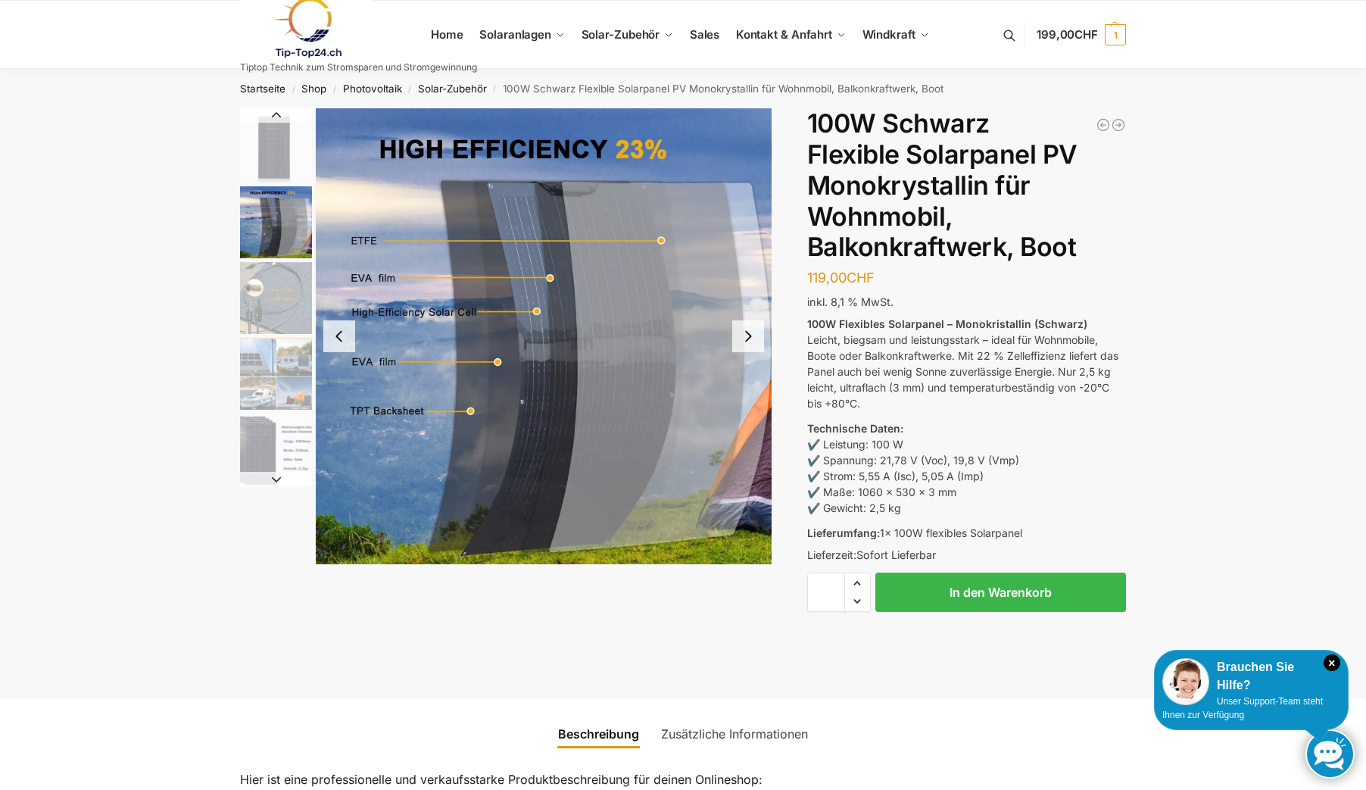
click at [262, 279] on img "3 / 5" at bounding box center [276, 298] width 72 height 72
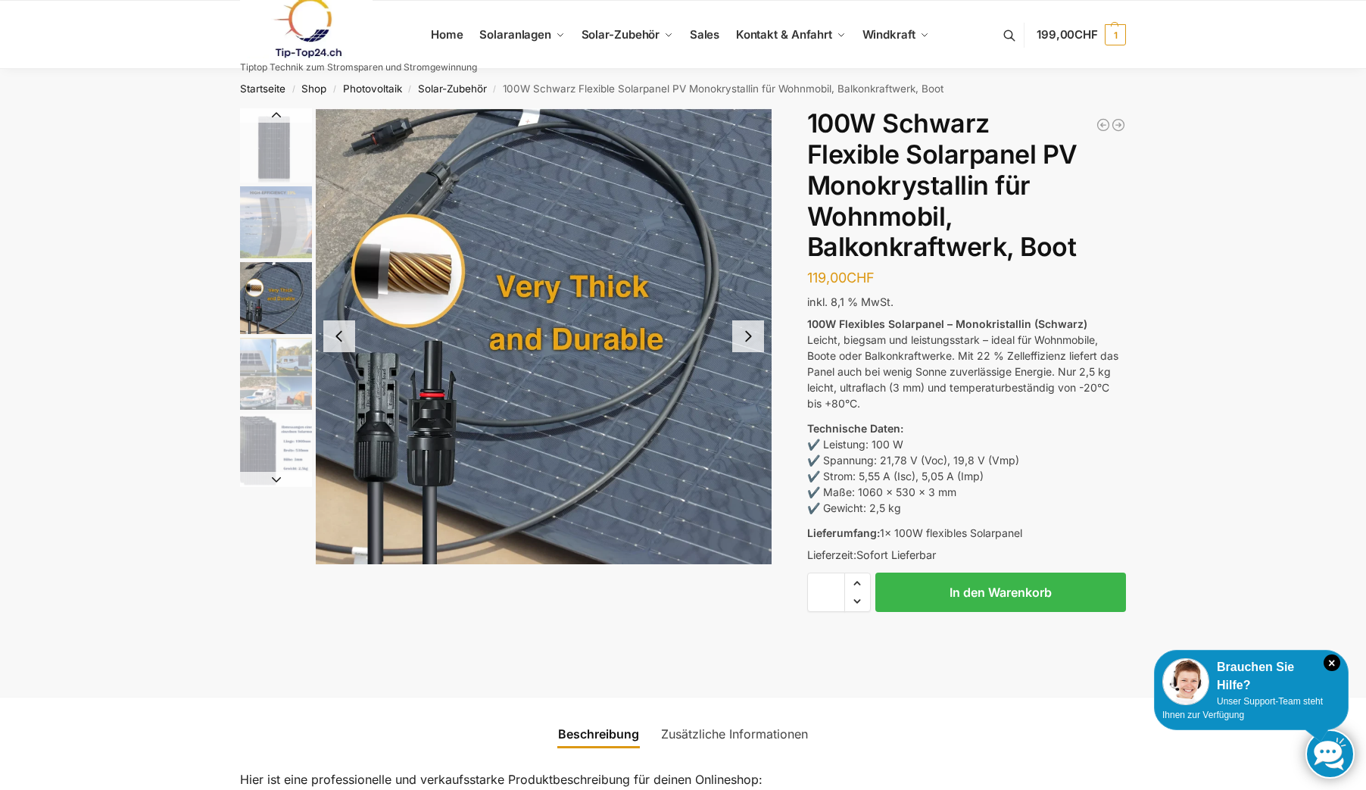
click at [261, 367] on img "4 / 5" at bounding box center [276, 374] width 72 height 72
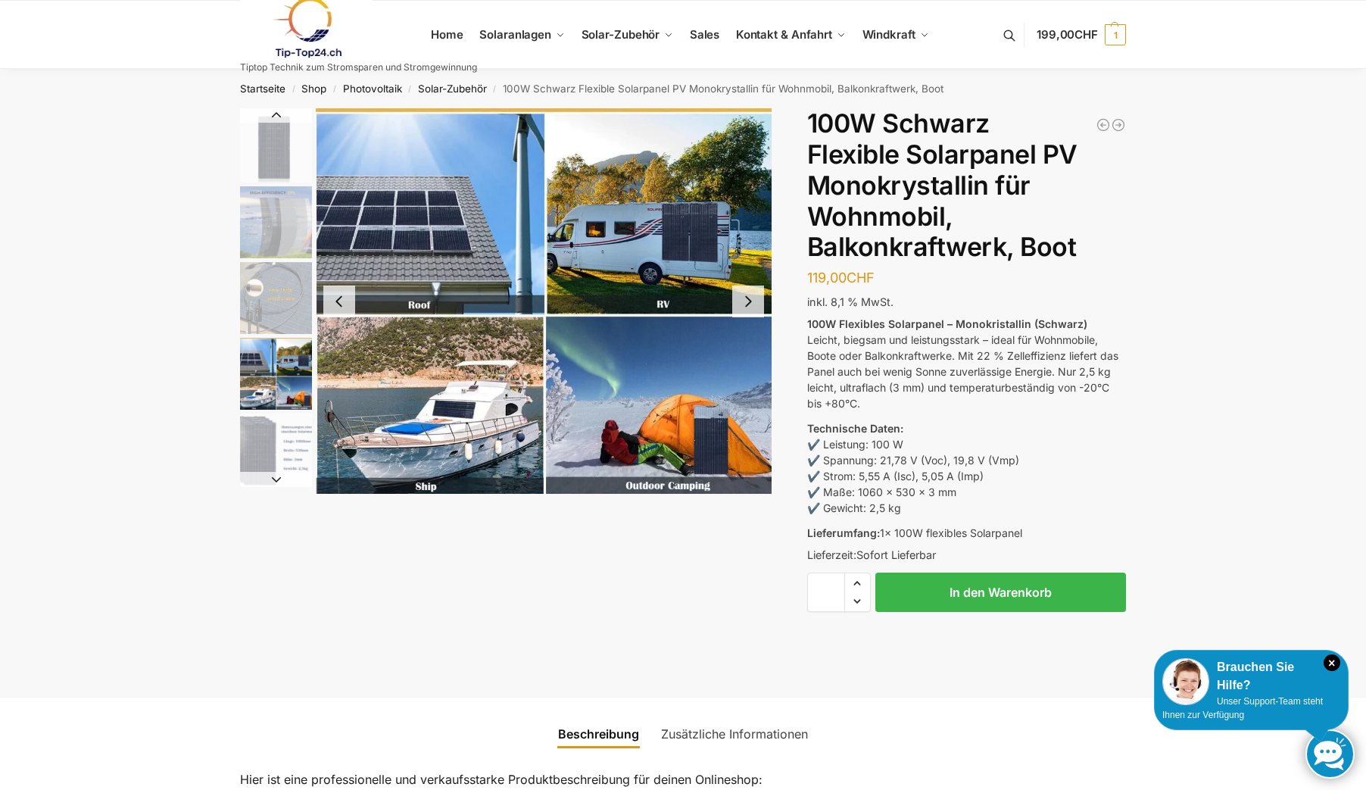
click at [261, 446] on img "5 / 5" at bounding box center [276, 449] width 72 height 72
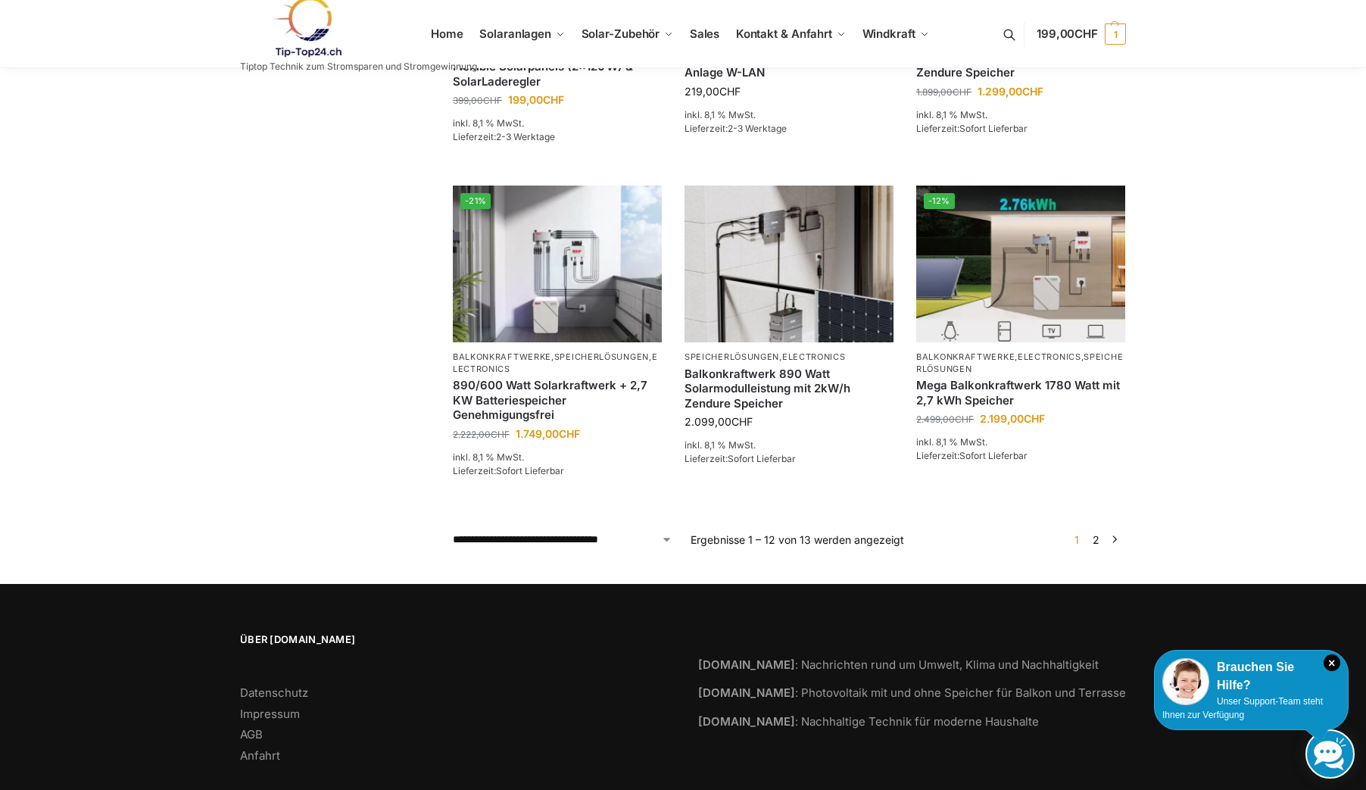
scroll to position [1130, 0]
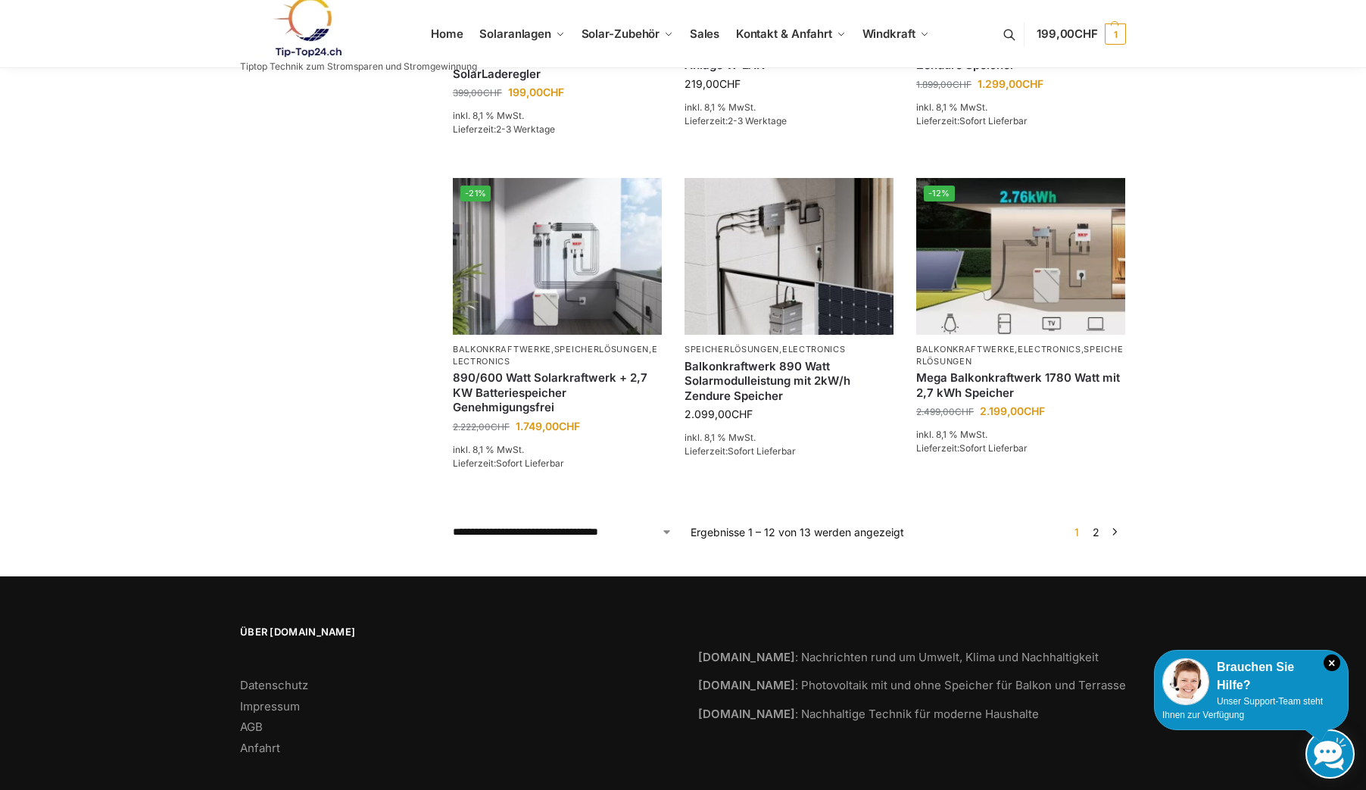
click at [1115, 524] on link "→" at bounding box center [1114, 532] width 11 height 16
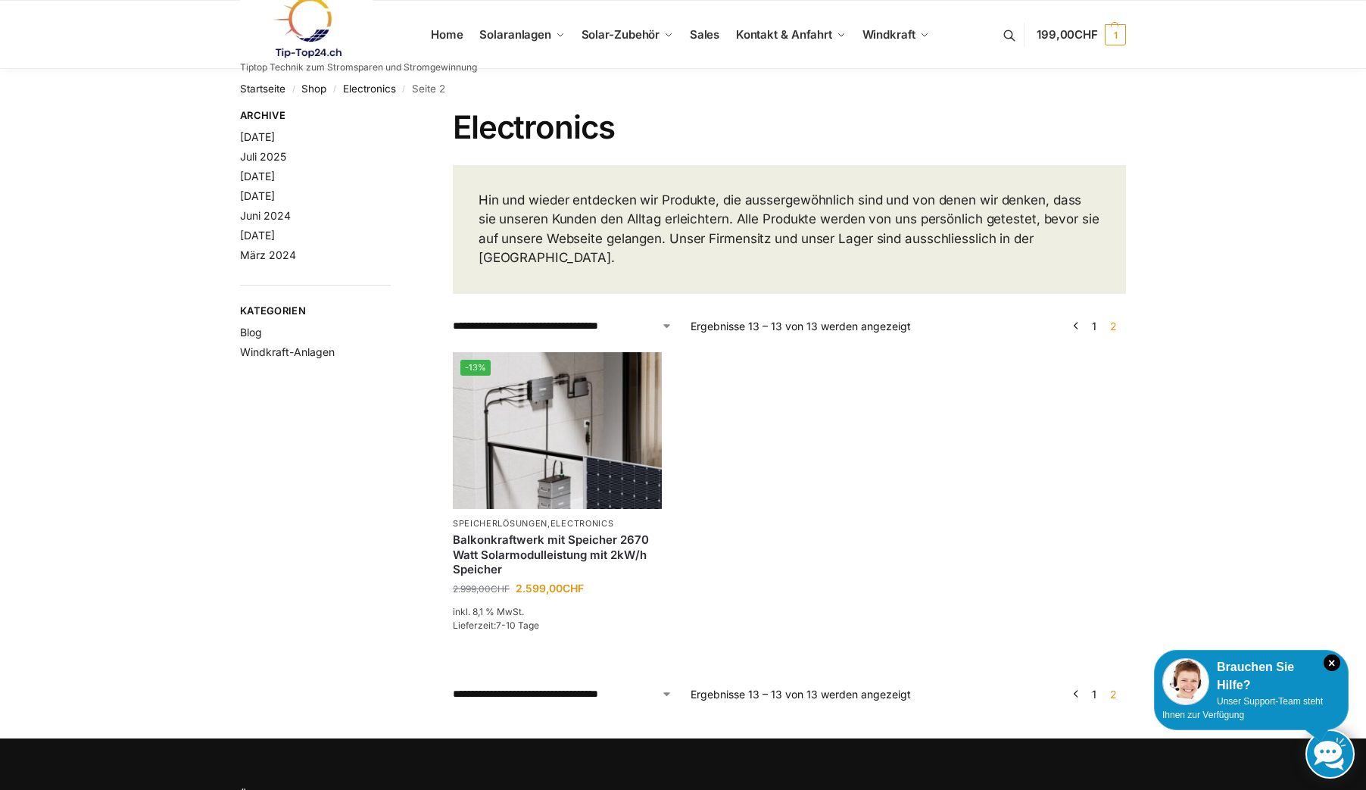
click at [1093, 320] on link "1" at bounding box center [1094, 326] width 12 height 13
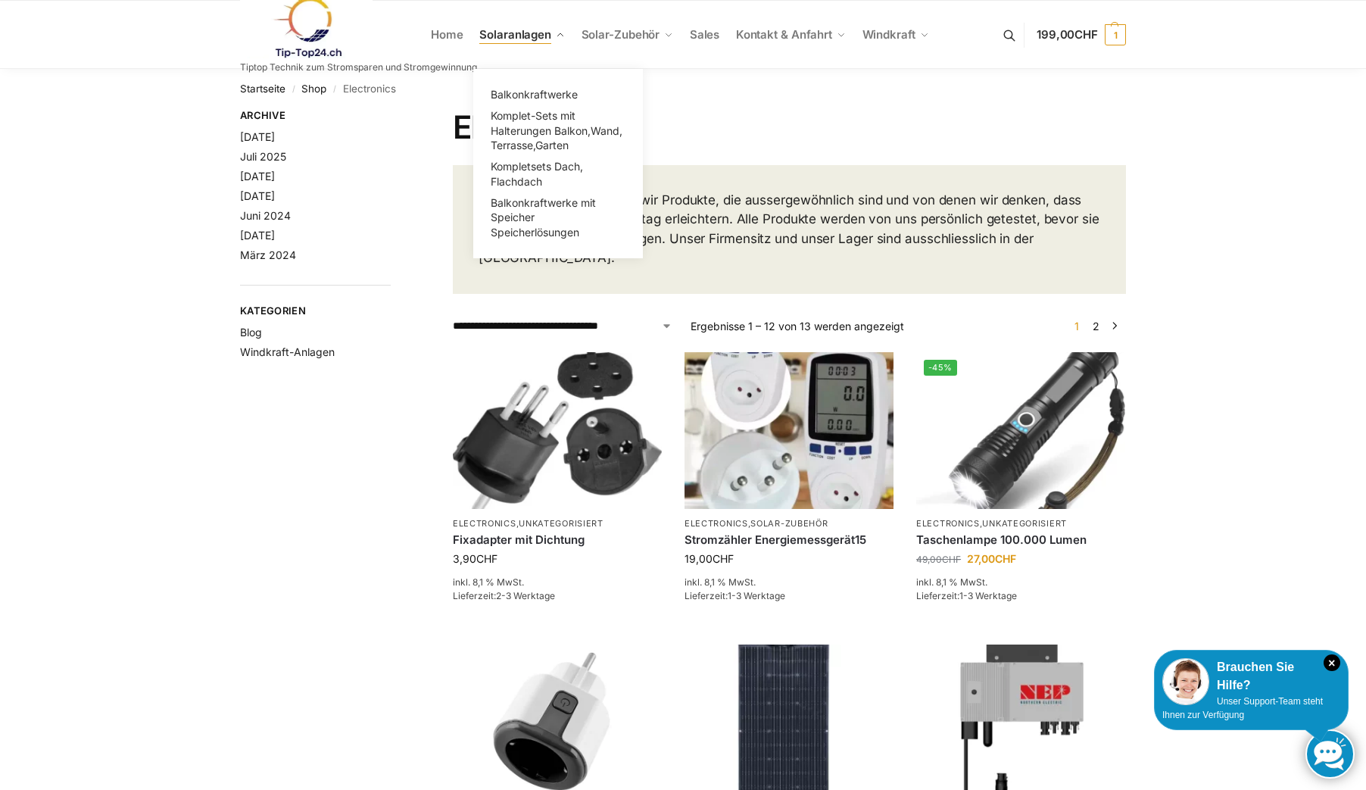
click at [525, 36] on span "Solaranlagen" at bounding box center [515, 34] width 72 height 14
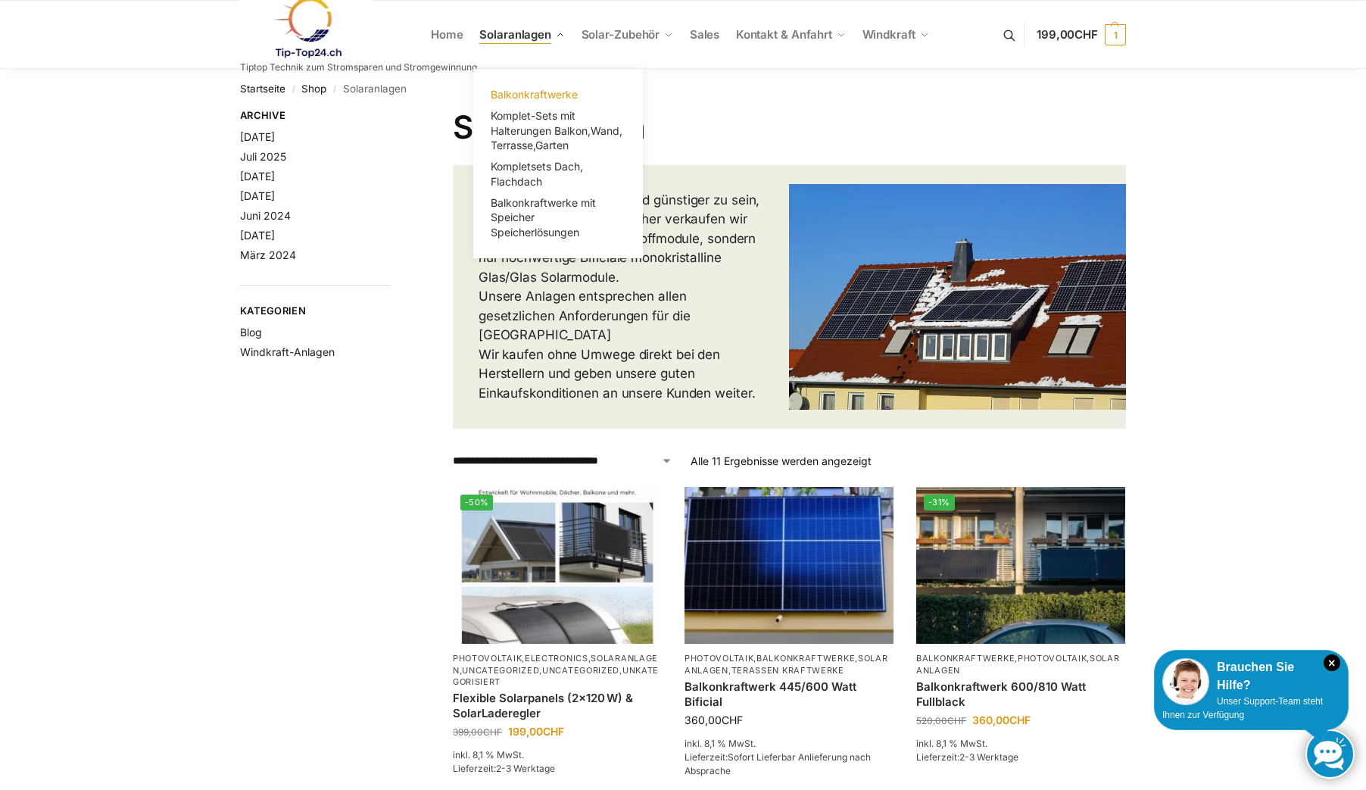
click at [526, 92] on span "Balkonkraftwerke" at bounding box center [534, 94] width 87 height 13
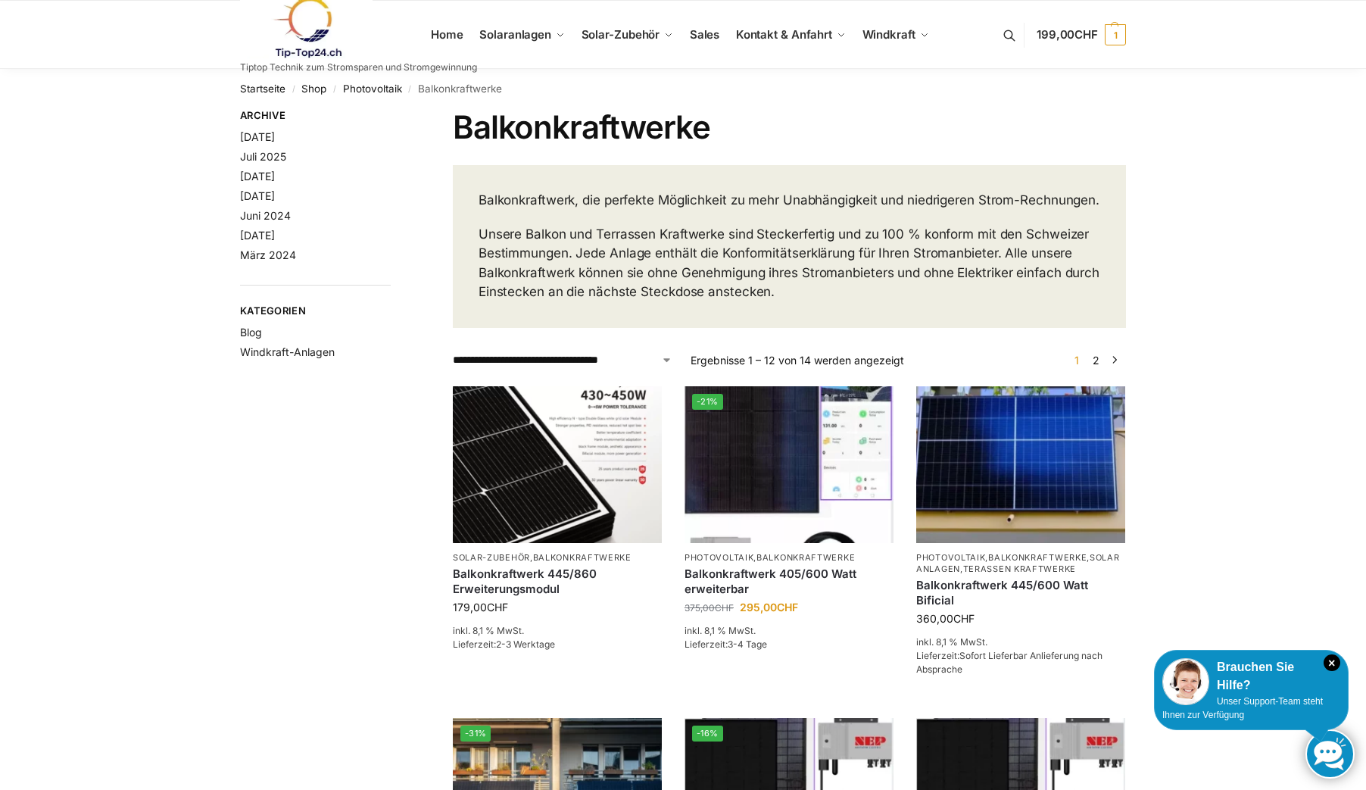
click at [1050, 31] on span "199,00 CHF" at bounding box center [1067, 34] width 61 height 14
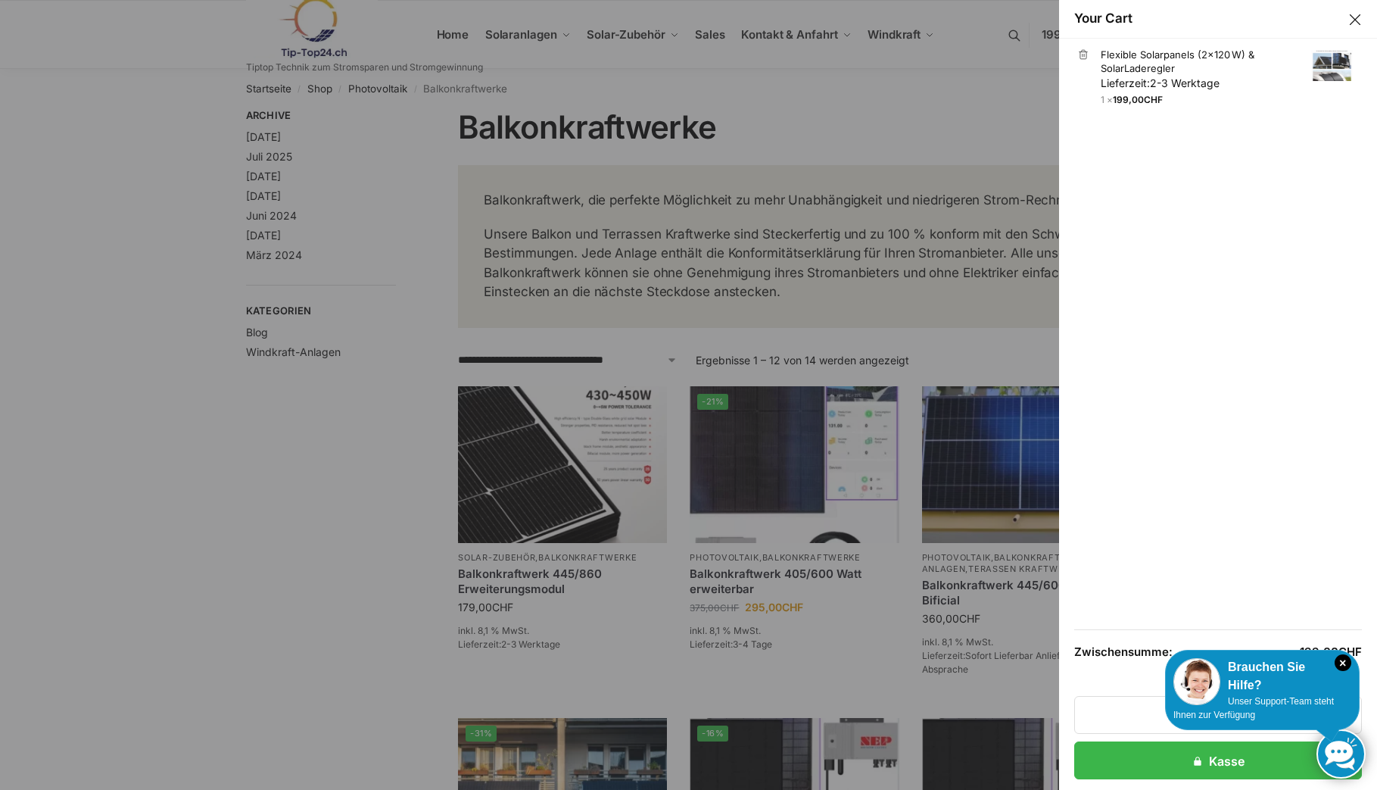
click at [1101, 52] on link "Flexible Solarpanels (2×120 W) & SolarLaderegler Lieferzeit: 2-3 Werktage" at bounding box center [1227, 69] width 252 height 43
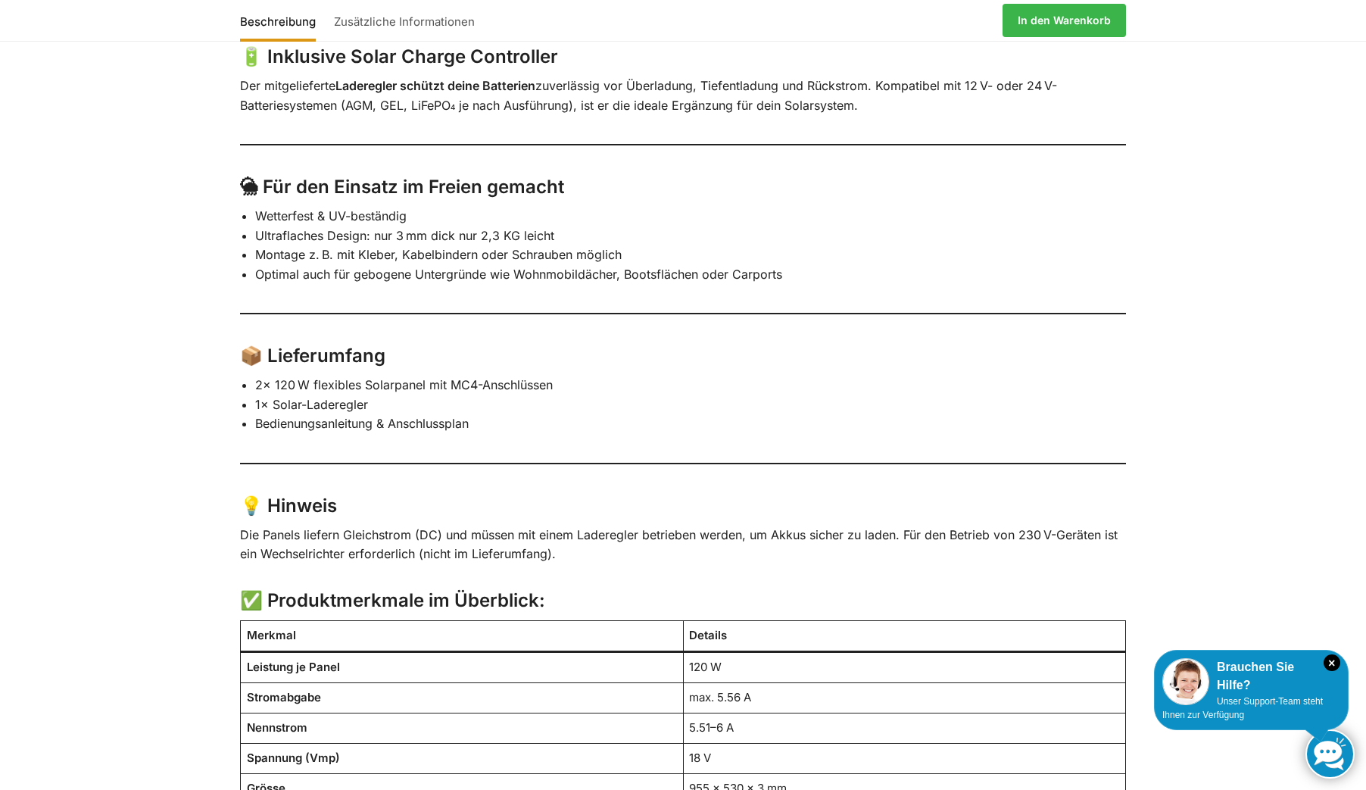
scroll to position [984, 0]
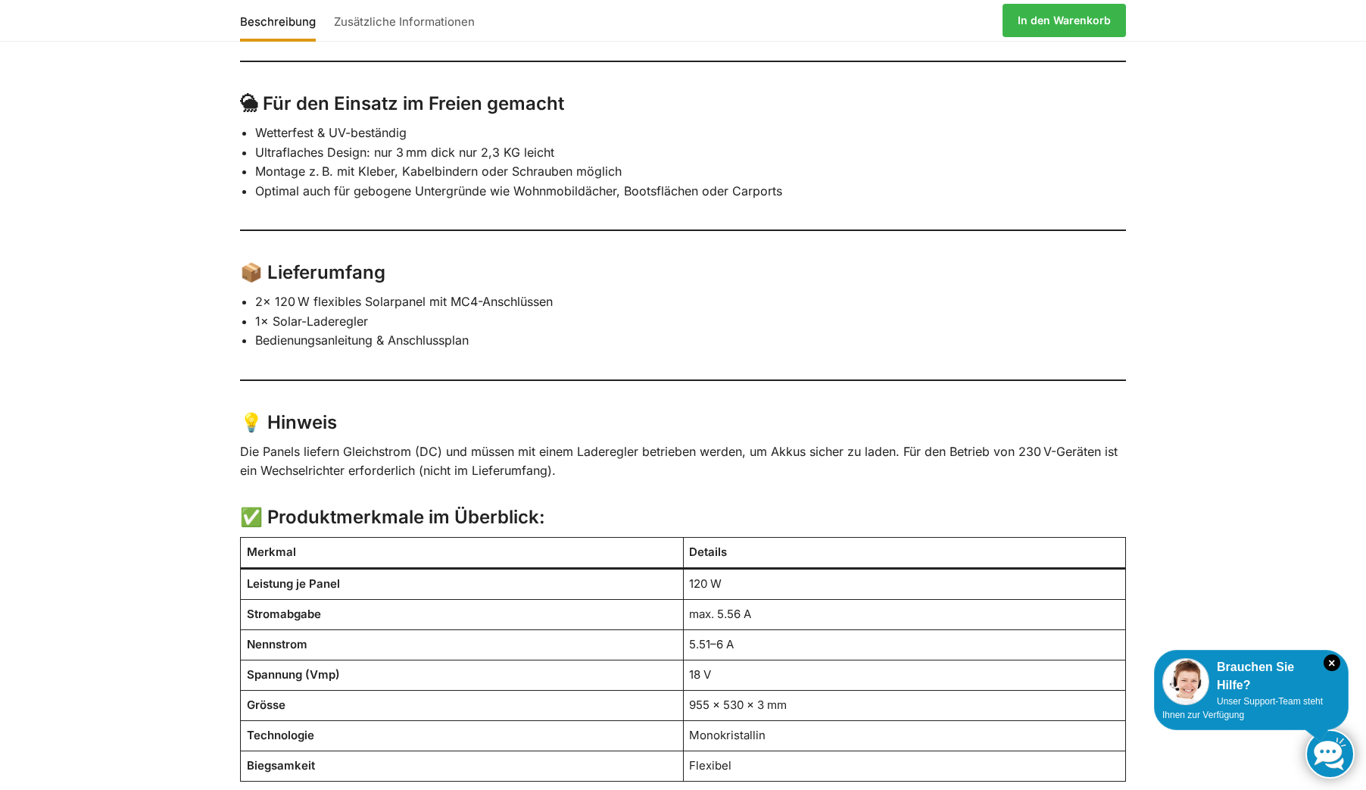
click at [99, 735] on div "Beschreibung Zusätzliche Informationen 🌞 Flexibles Solarpanel-Set (2×120 W) ink…" at bounding box center [683, 497] width 1366 height 1787
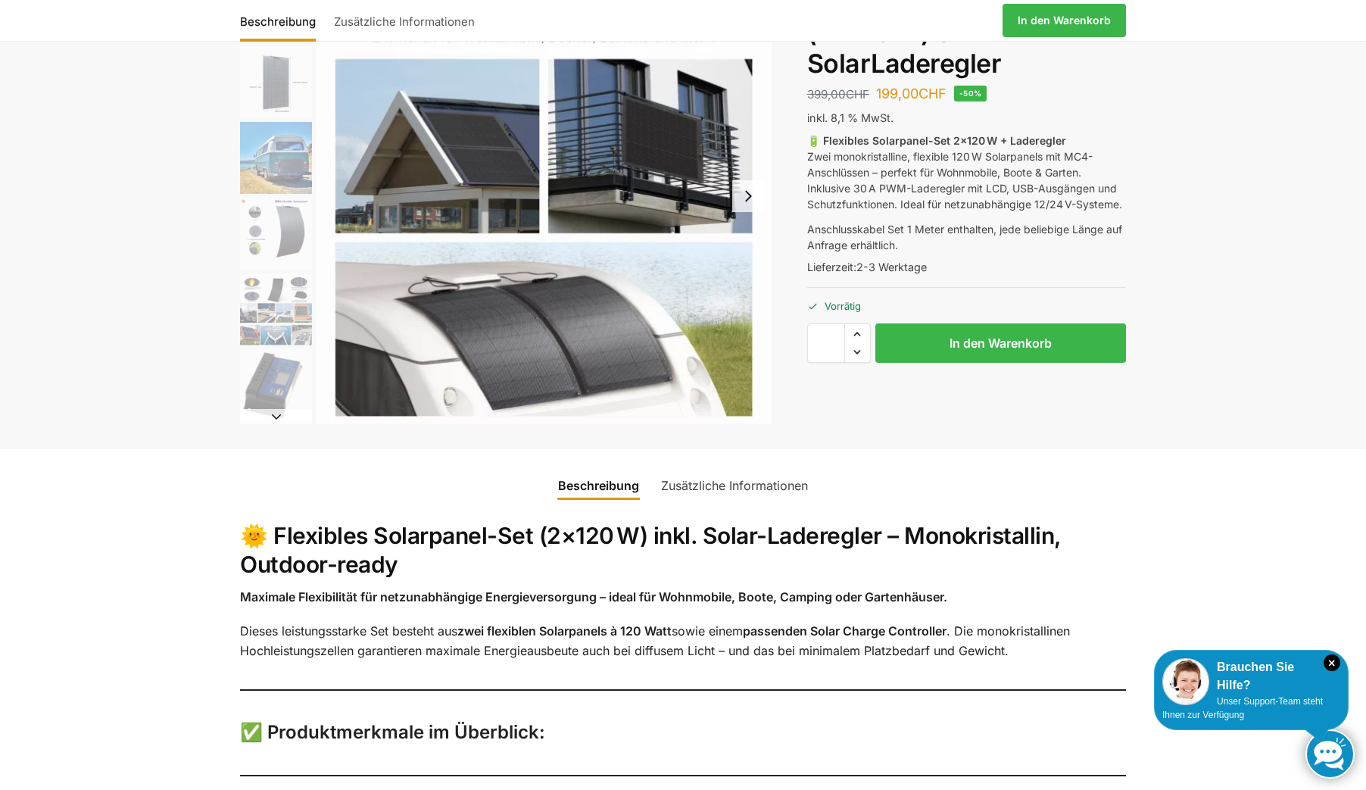
scroll to position [0, 0]
